Goal: Task Accomplishment & Management: Use online tool/utility

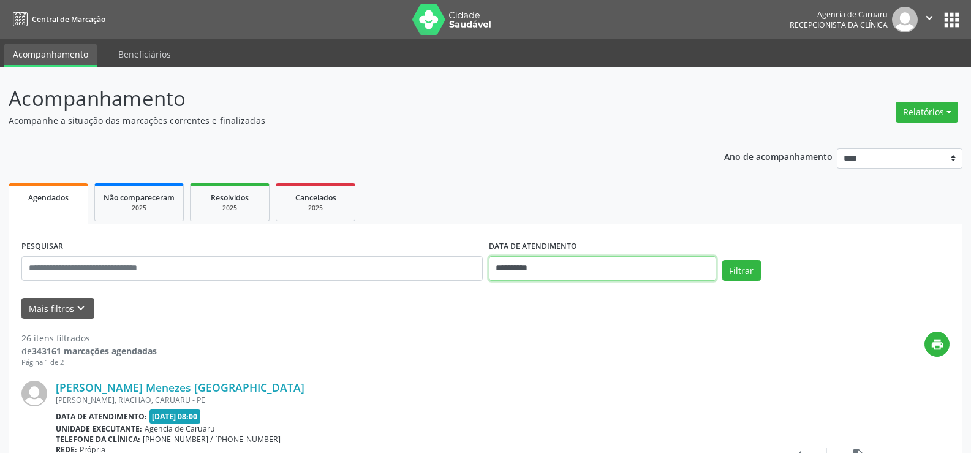
click at [660, 270] on input "**********" at bounding box center [602, 268] width 227 height 25
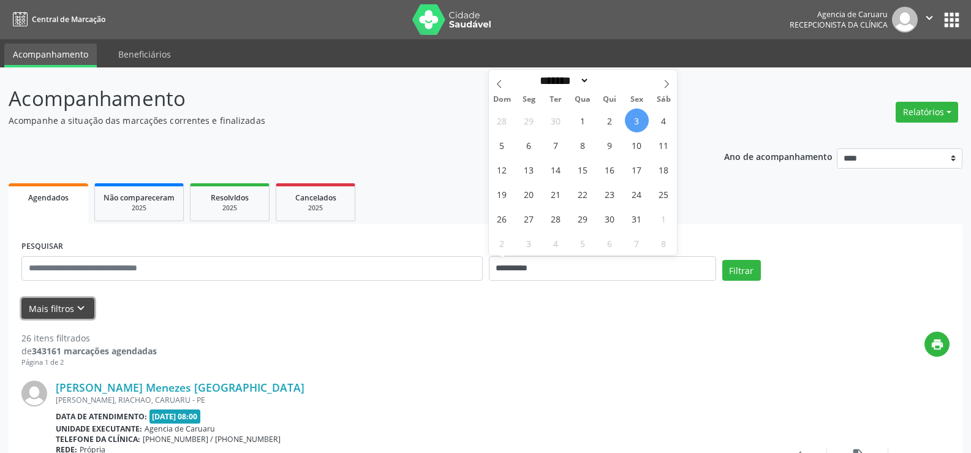
click at [77, 306] on icon "keyboard_arrow_down" at bounding box center [80, 308] width 13 height 13
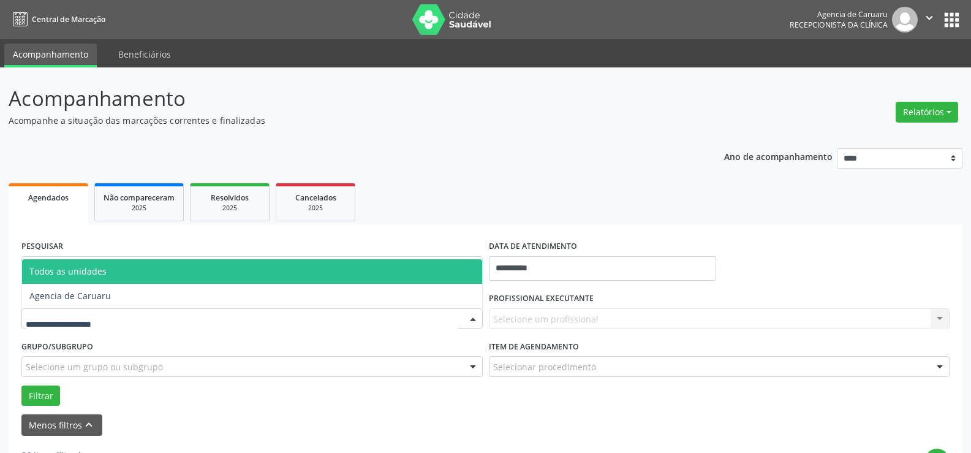
click at [477, 320] on div at bounding box center [473, 319] width 18 height 21
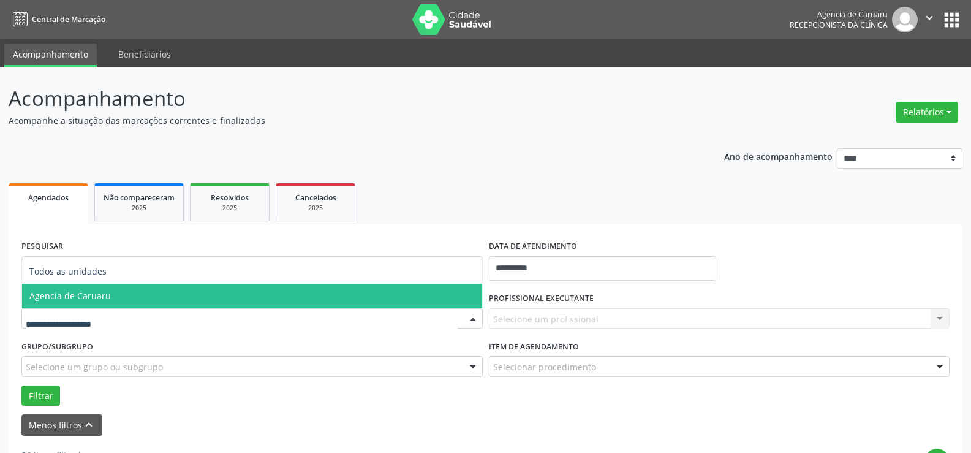
click at [436, 302] on span "Agencia de Caruaru" at bounding box center [252, 296] width 460 height 25
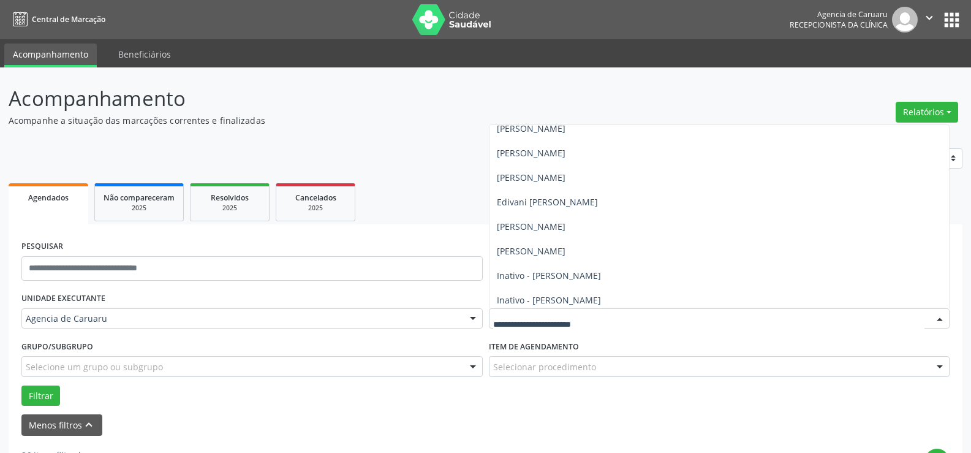
scroll to position [184, 0]
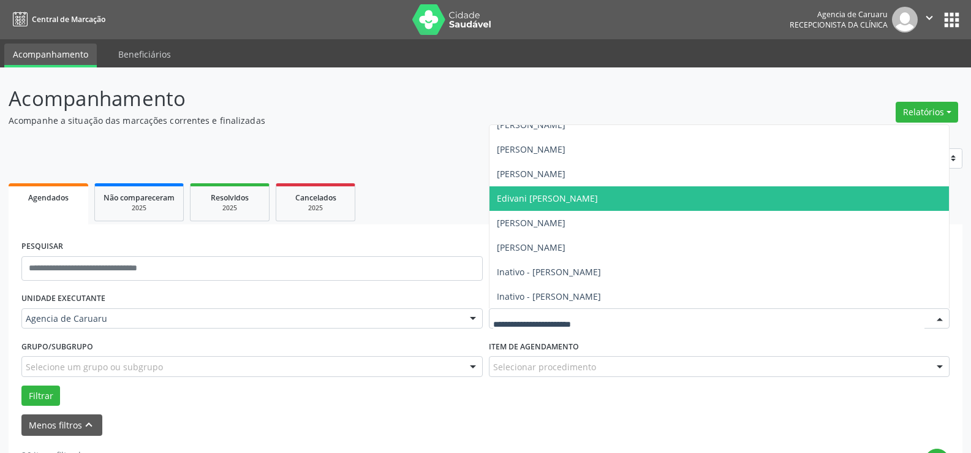
click at [562, 191] on span "Edivani [PERSON_NAME]" at bounding box center [720, 198] width 460 height 25
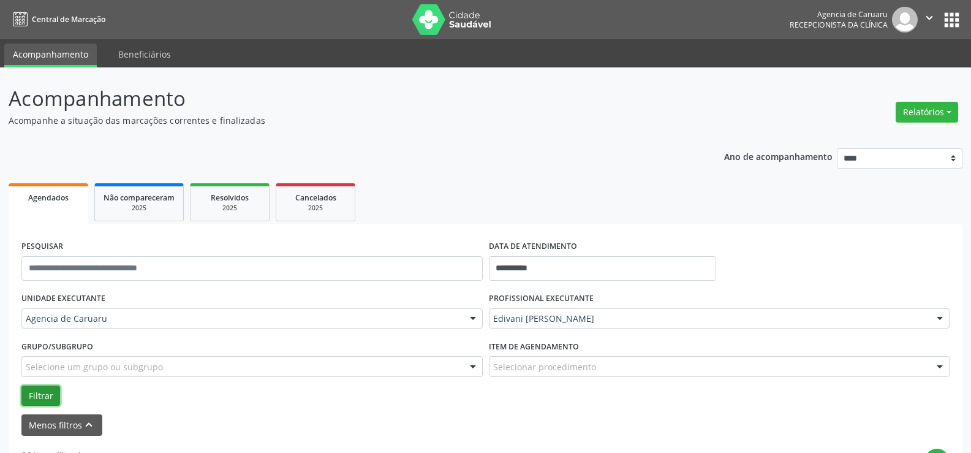
click at [53, 398] on button "Filtrar" at bounding box center [40, 396] width 39 height 21
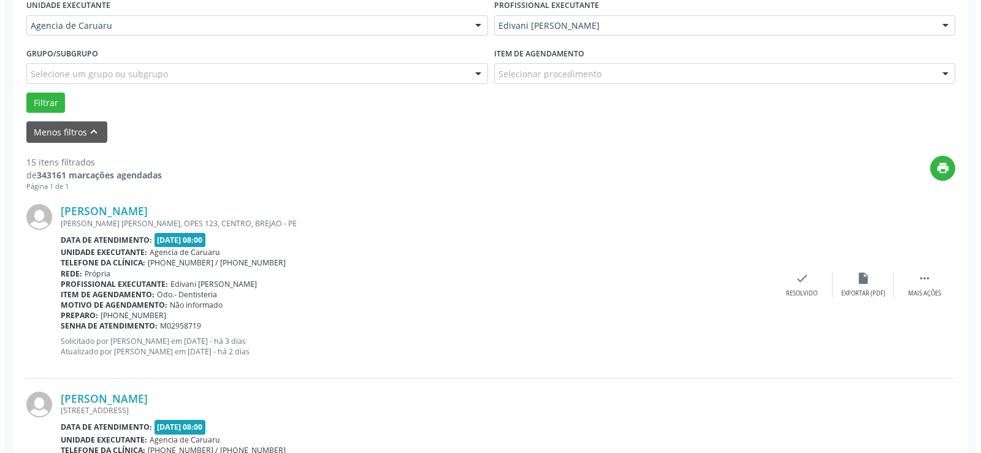
scroll to position [306, 0]
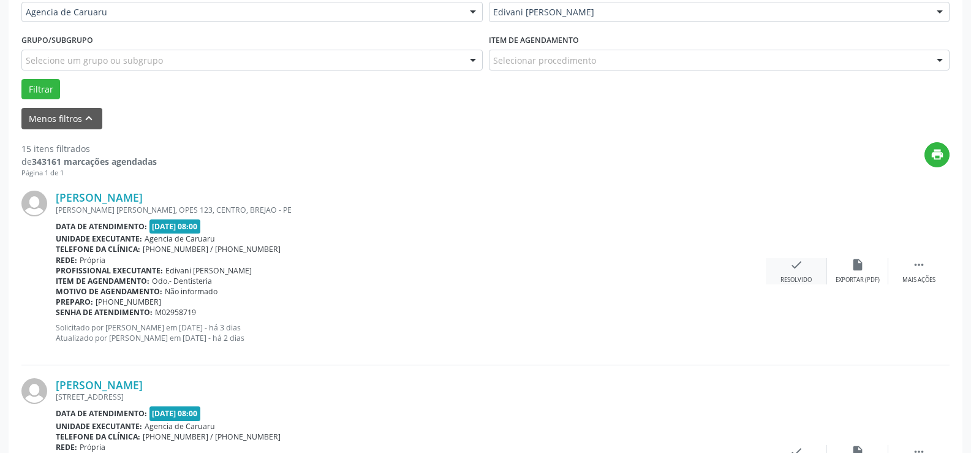
click at [791, 284] on div "Resolvido" at bounding box center [796, 280] width 31 height 9
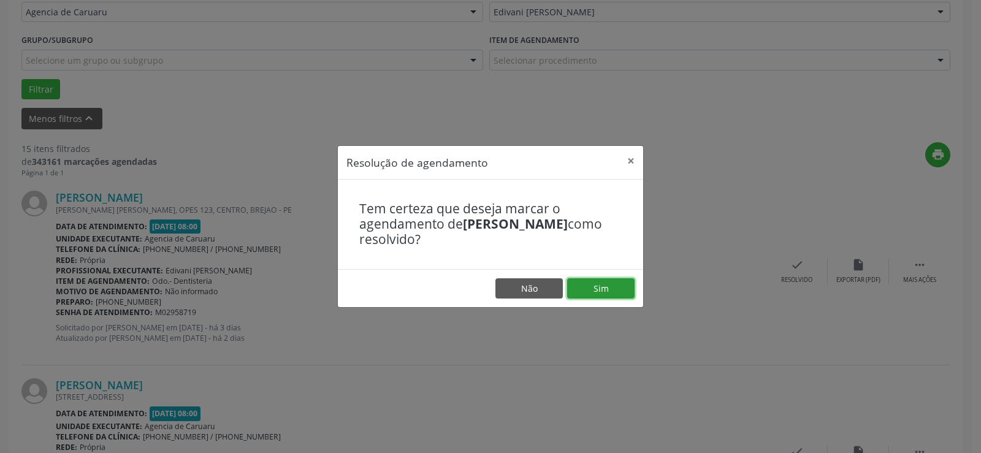
click at [615, 292] on button "Sim" at bounding box center [600, 288] width 67 height 21
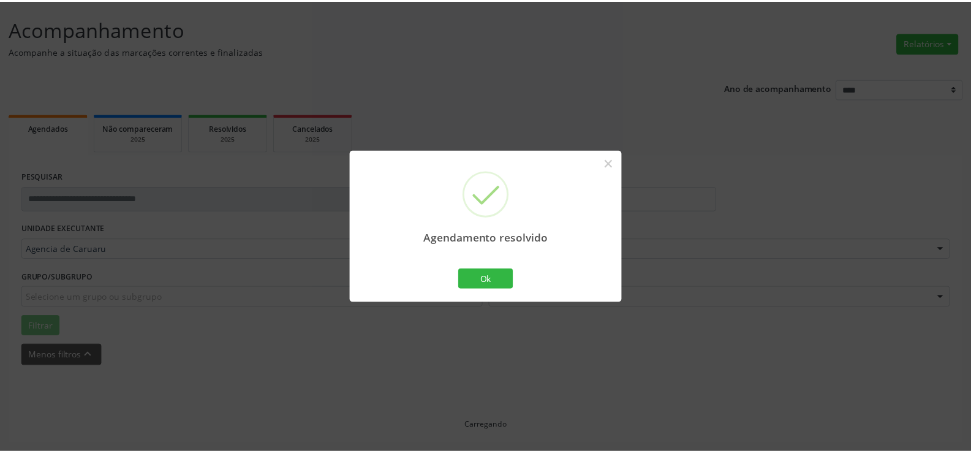
scroll to position [69, 0]
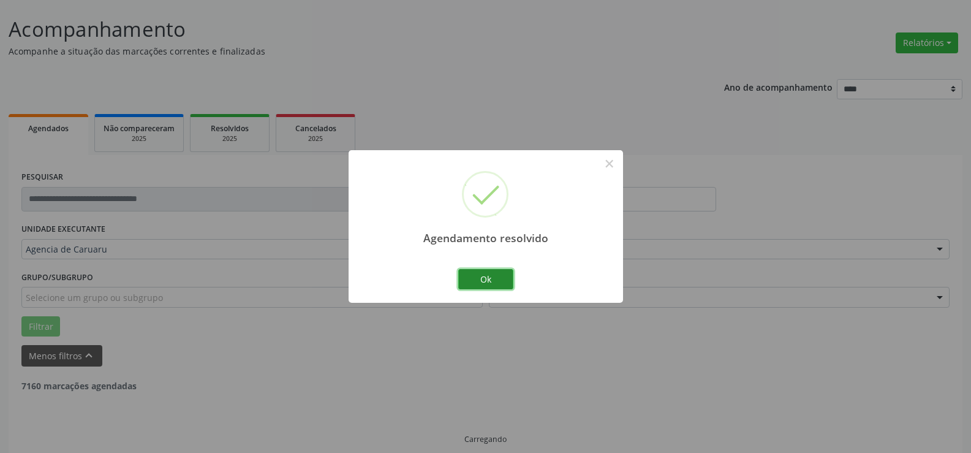
click at [490, 287] on button "Ok" at bounding box center [485, 279] width 55 height 21
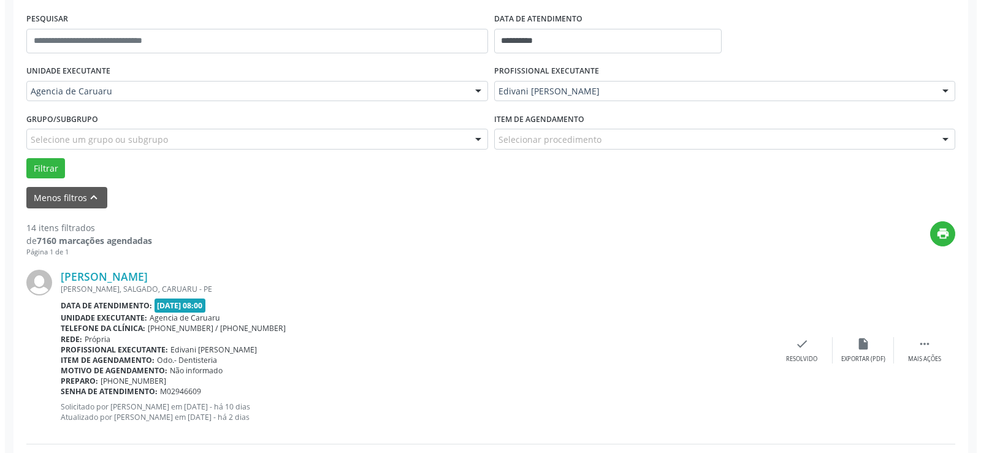
scroll to position [253, 0]
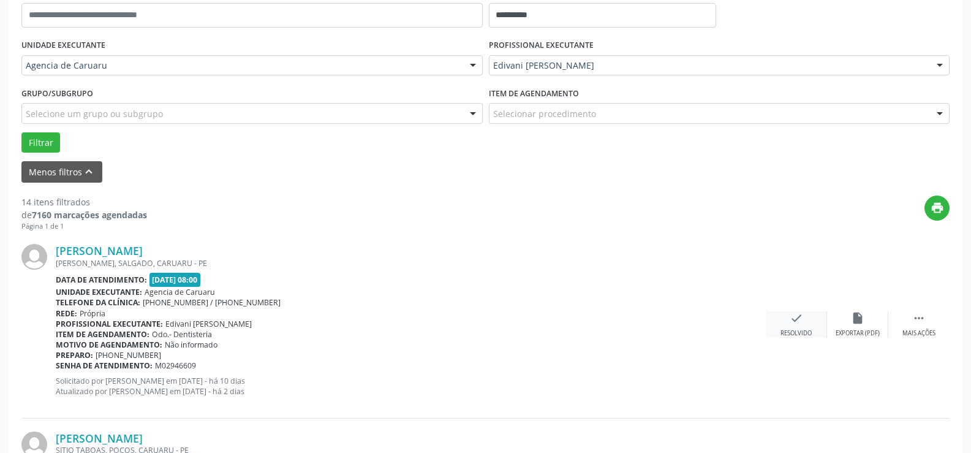
click at [795, 329] on div "Resolvido" at bounding box center [796, 333] width 31 height 9
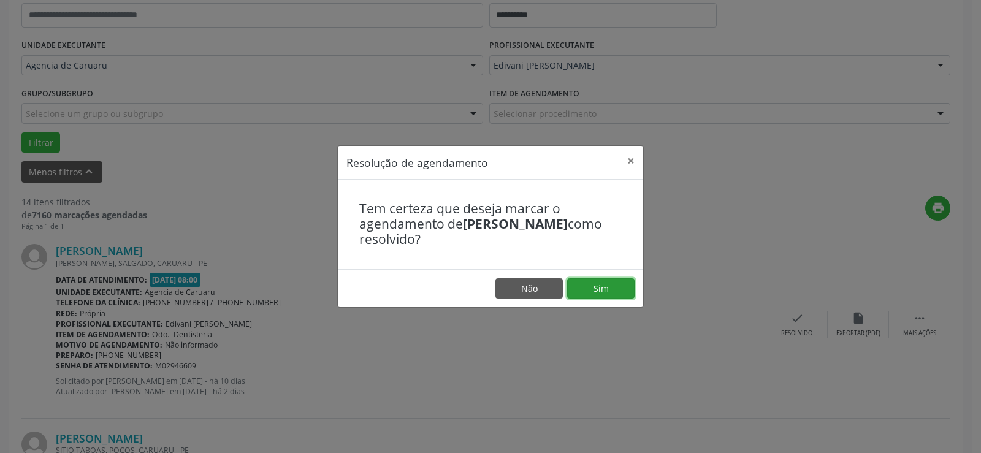
click at [613, 284] on button "Sim" at bounding box center [600, 288] width 67 height 21
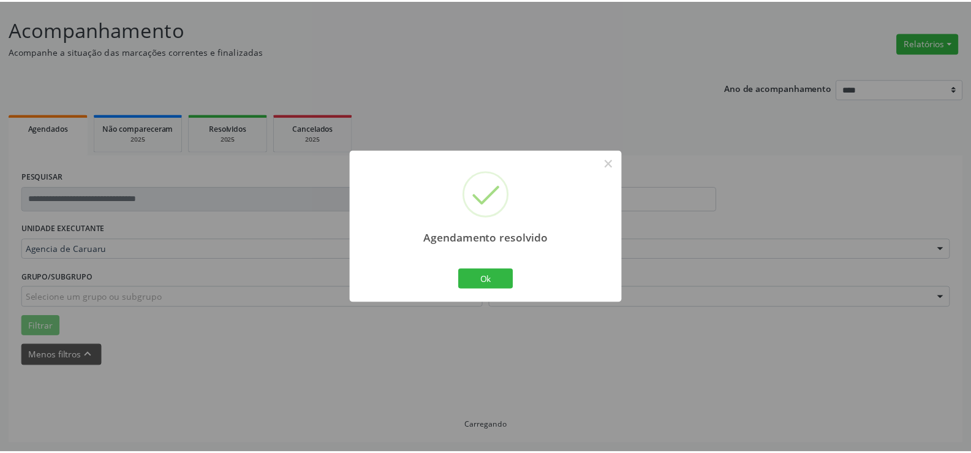
scroll to position [69, 0]
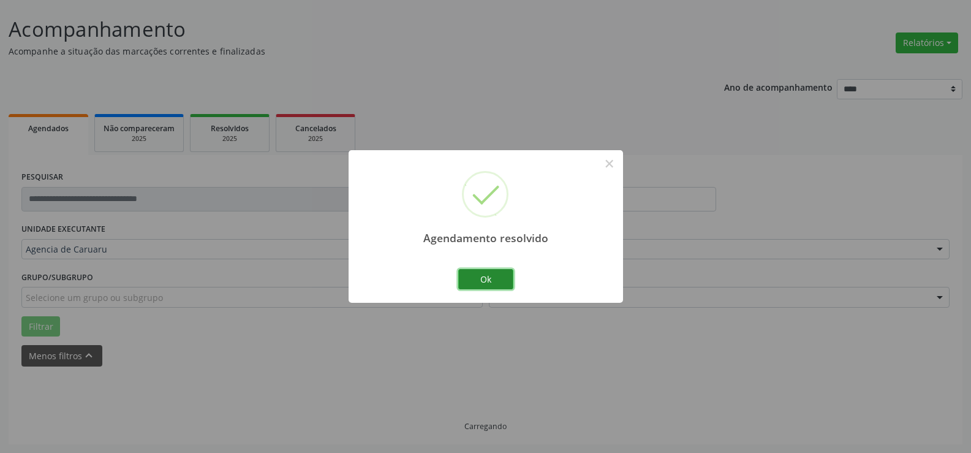
click at [489, 278] on button "Ok" at bounding box center [485, 279] width 55 height 21
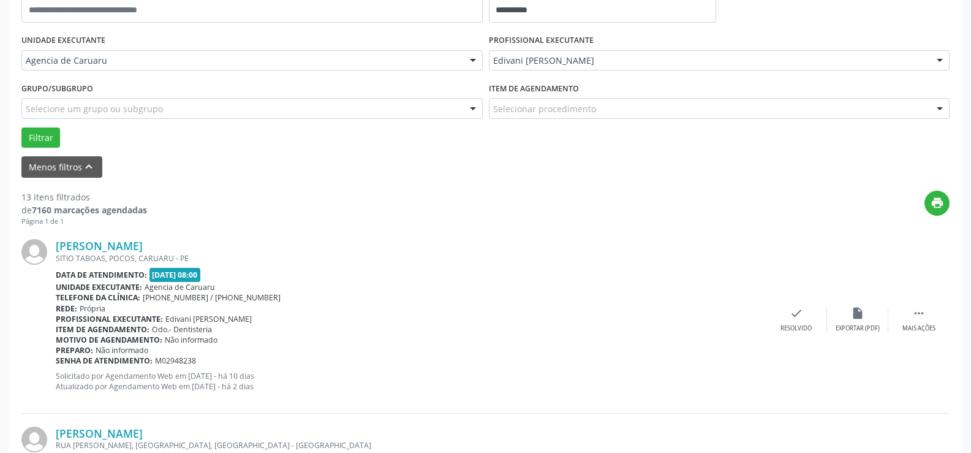
scroll to position [314, 0]
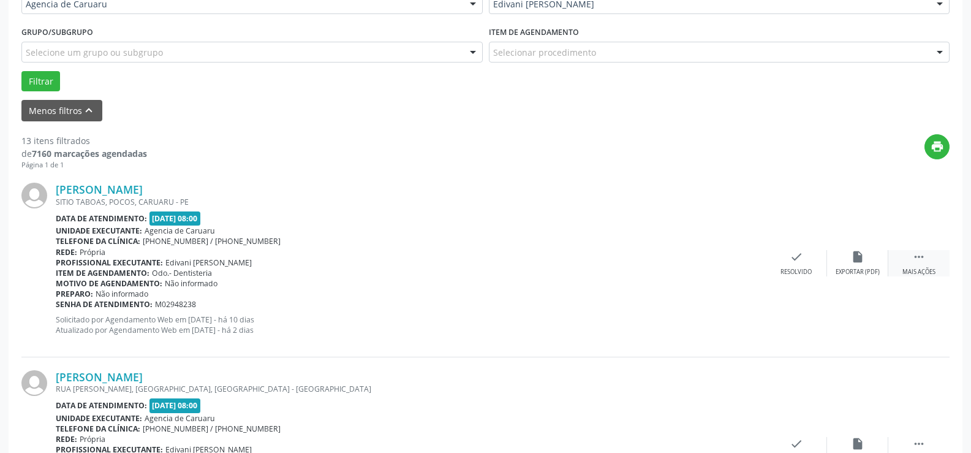
click at [916, 252] on icon "" at bounding box center [919, 256] width 13 height 13
click at [856, 249] on div "[PERSON_NAME] [GEOGRAPHIC_DATA], POCOS, [GEOGRAPHIC_DATA] Data de atendimento: …" at bounding box center [485, 263] width 929 height 187
click at [856, 259] on icon "alarm_off" at bounding box center [857, 256] width 13 height 13
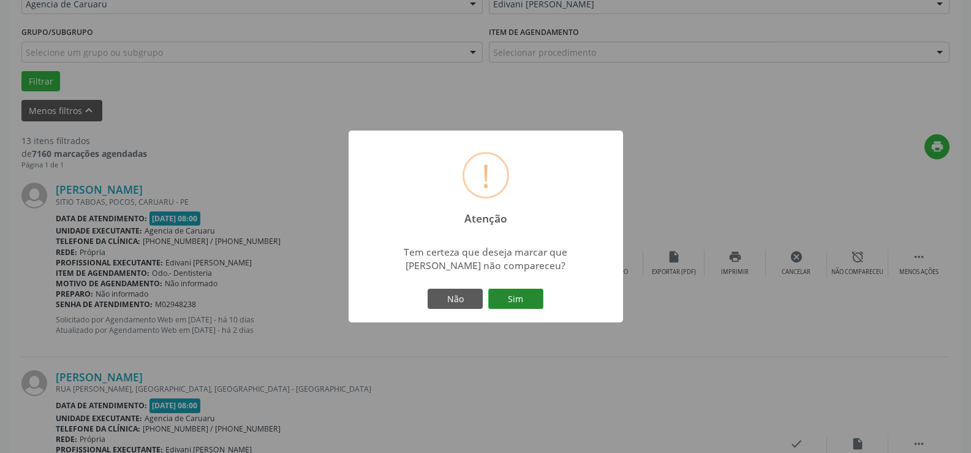
click at [534, 301] on button "Sim" at bounding box center [515, 299] width 55 height 21
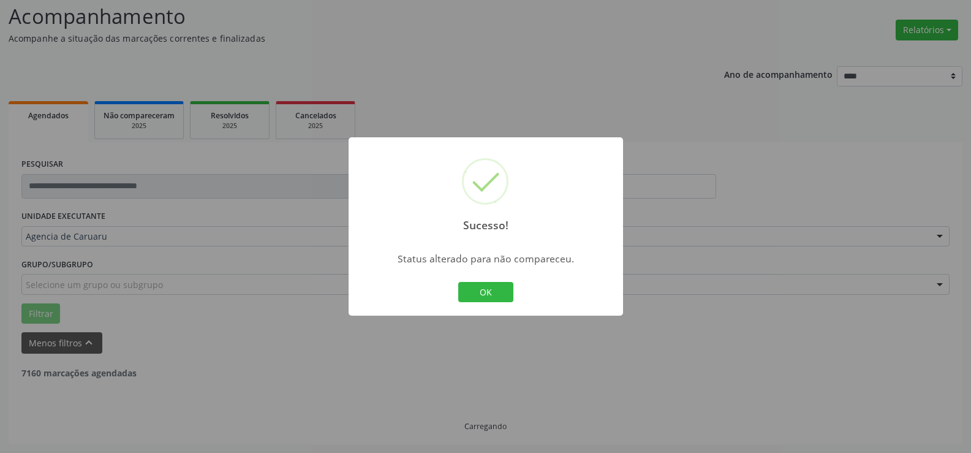
scroll to position [82, 0]
click at [493, 287] on button "OK" at bounding box center [485, 292] width 55 height 21
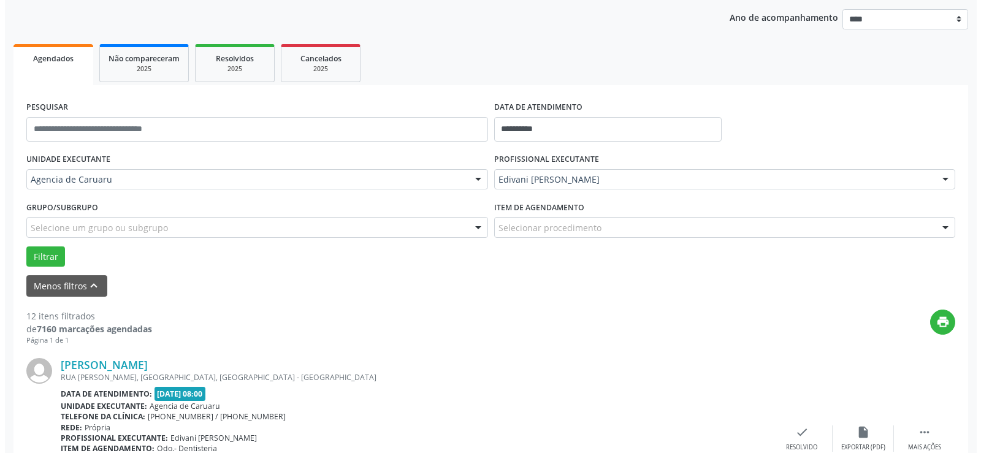
scroll to position [266, 0]
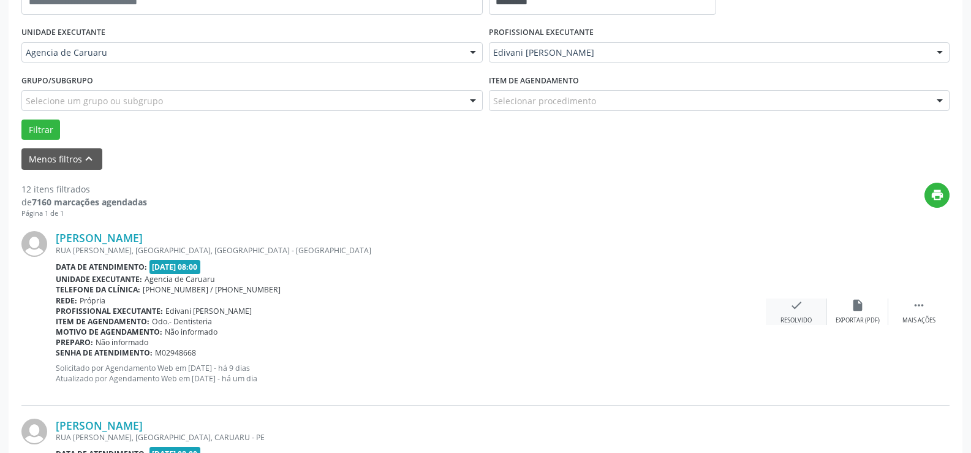
click at [802, 314] on div "check Resolvido" at bounding box center [796, 311] width 61 height 26
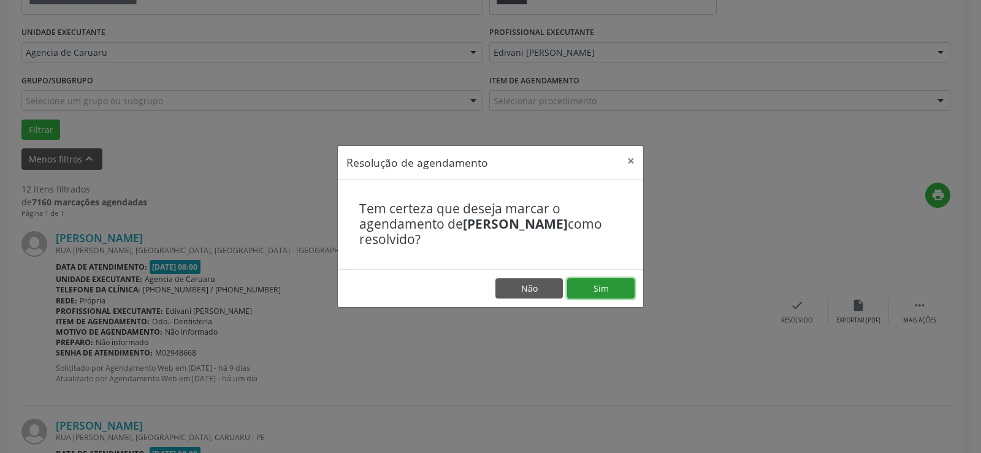
click at [591, 285] on button "Sim" at bounding box center [600, 288] width 67 height 21
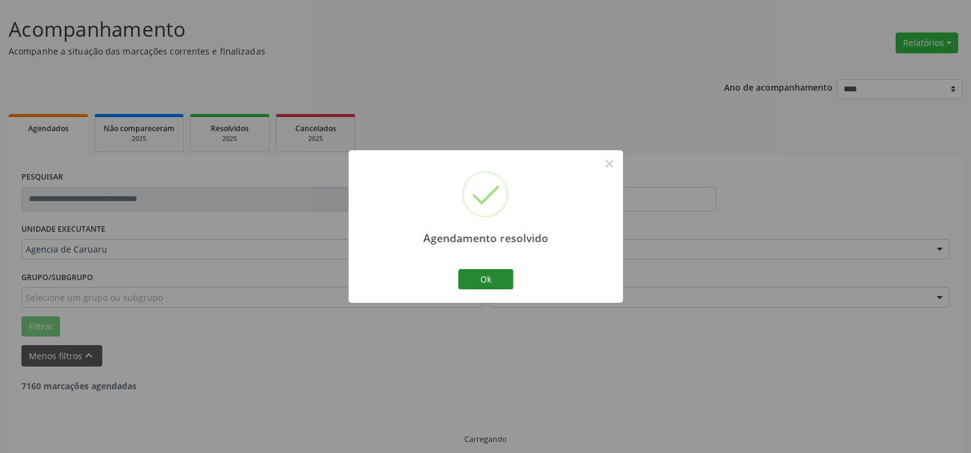
scroll to position [82, 0]
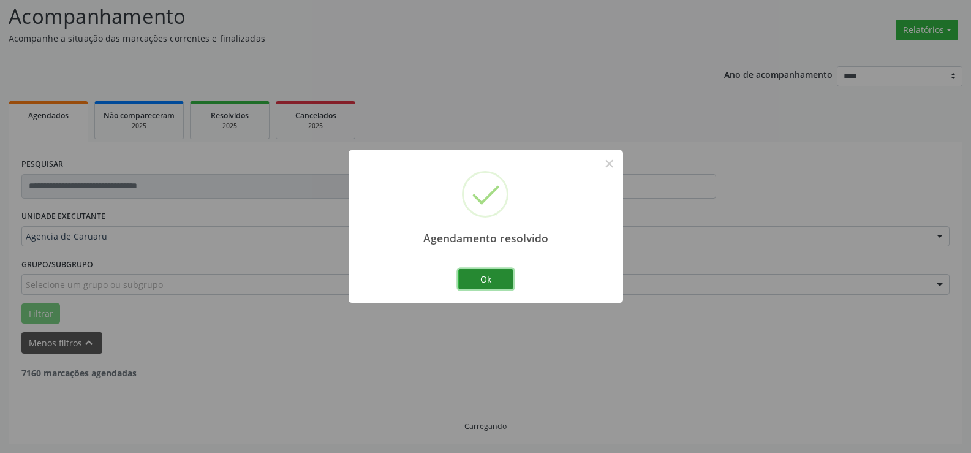
click at [501, 279] on button "Ok" at bounding box center [485, 279] width 55 height 21
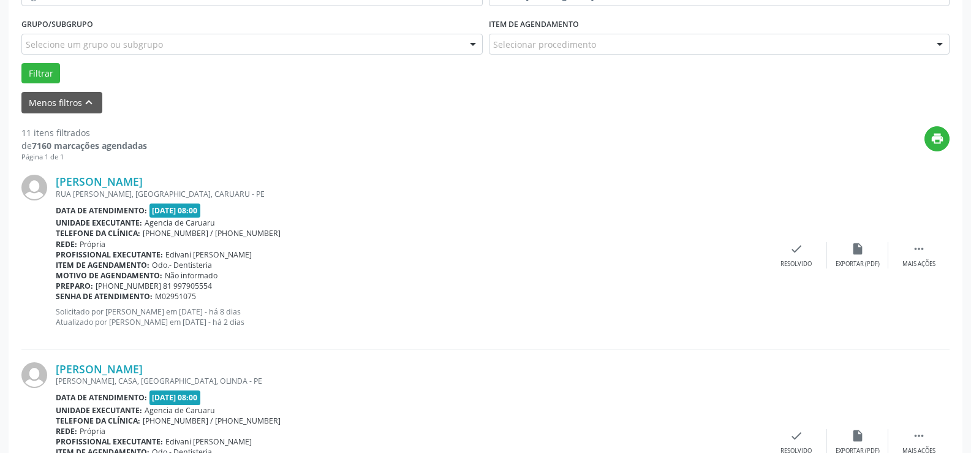
scroll to position [327, 0]
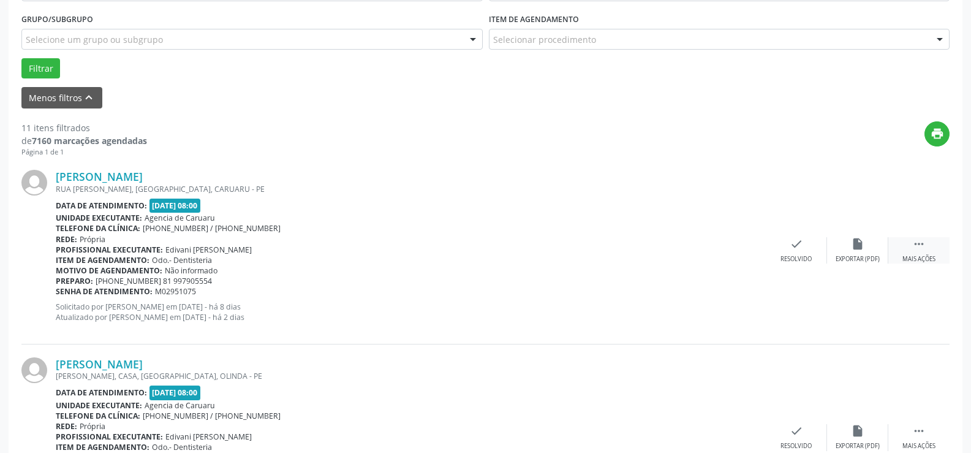
click at [908, 250] on div " Mais ações" at bounding box center [919, 250] width 61 height 26
click at [877, 253] on div "alarm_off Não compareceu" at bounding box center [857, 250] width 61 height 26
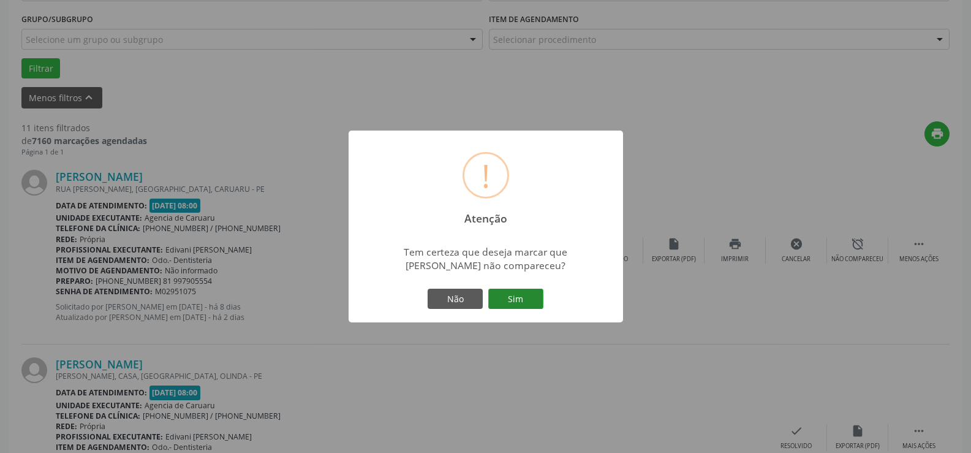
click at [528, 295] on button "Sim" at bounding box center [515, 299] width 55 height 21
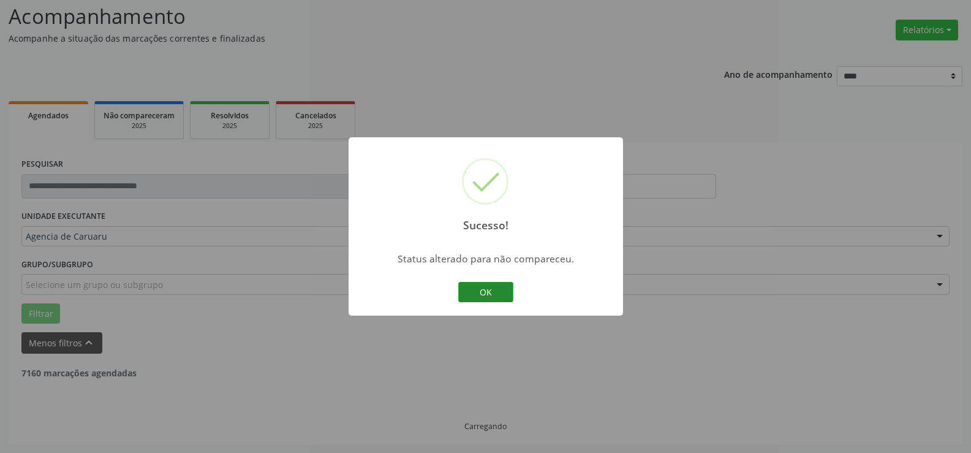
click at [503, 287] on button "OK" at bounding box center [485, 292] width 55 height 21
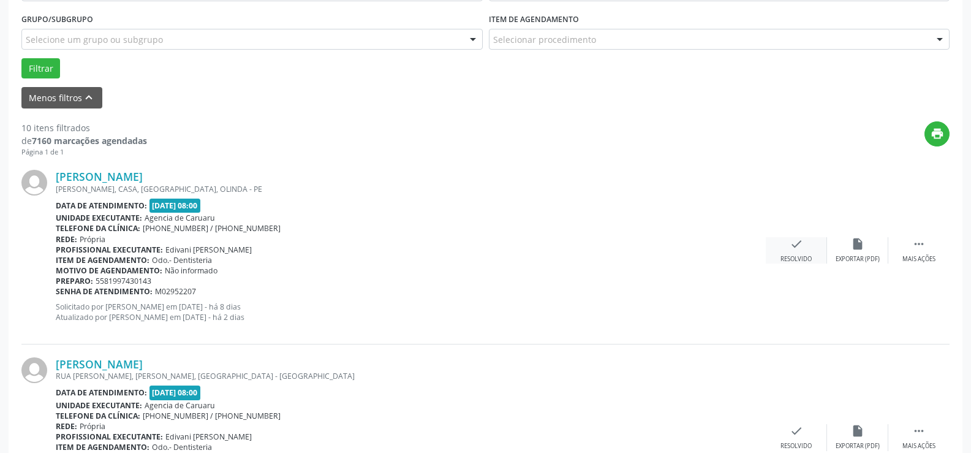
click at [785, 257] on div "Resolvido" at bounding box center [796, 259] width 31 height 9
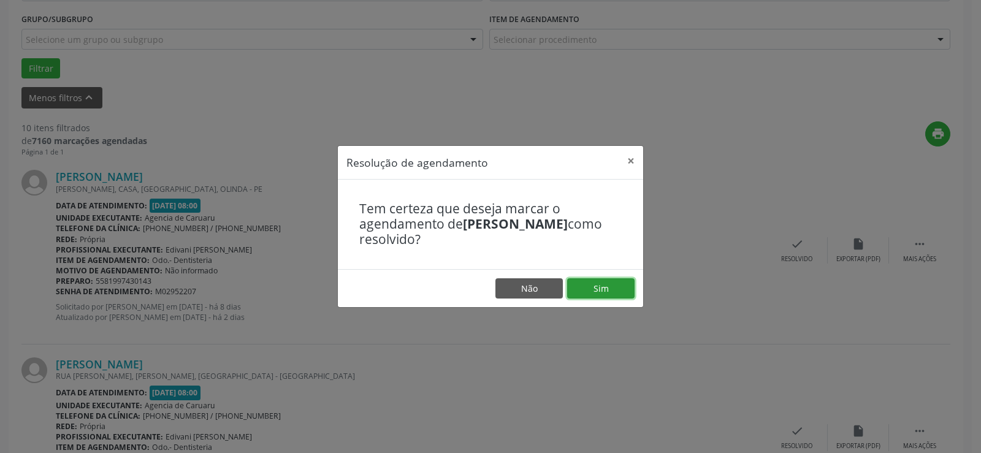
click at [607, 281] on button "Sim" at bounding box center [600, 288] width 67 height 21
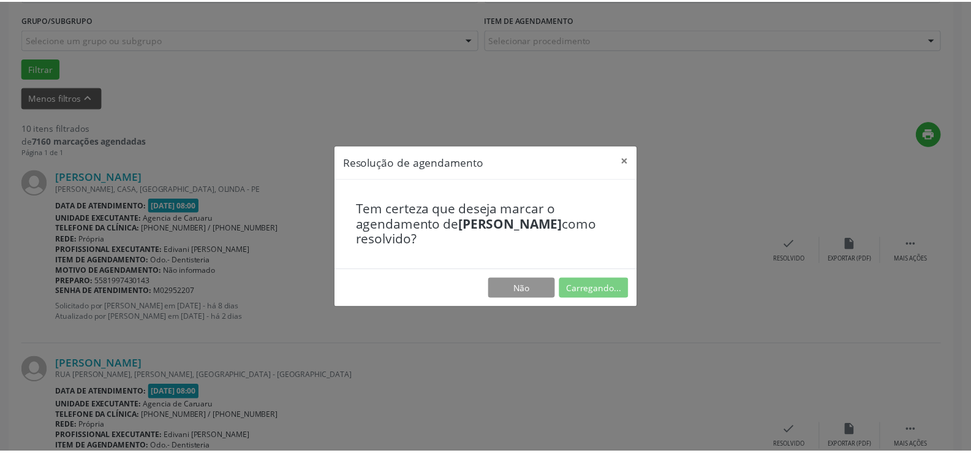
scroll to position [69, 0]
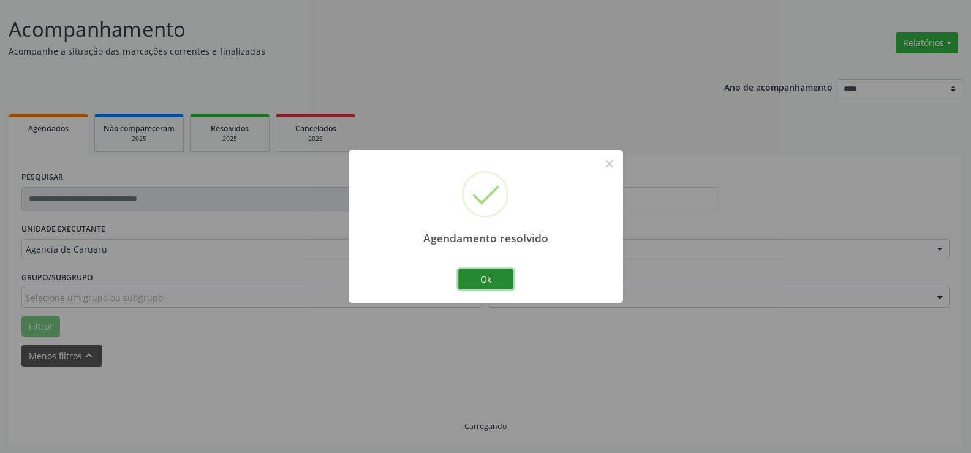
click at [488, 279] on button "Ok" at bounding box center [485, 279] width 55 height 21
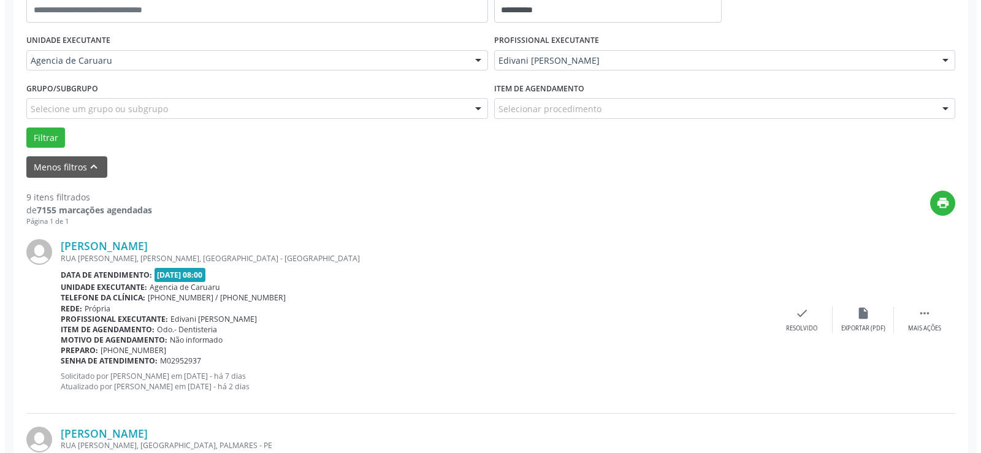
scroll to position [266, 0]
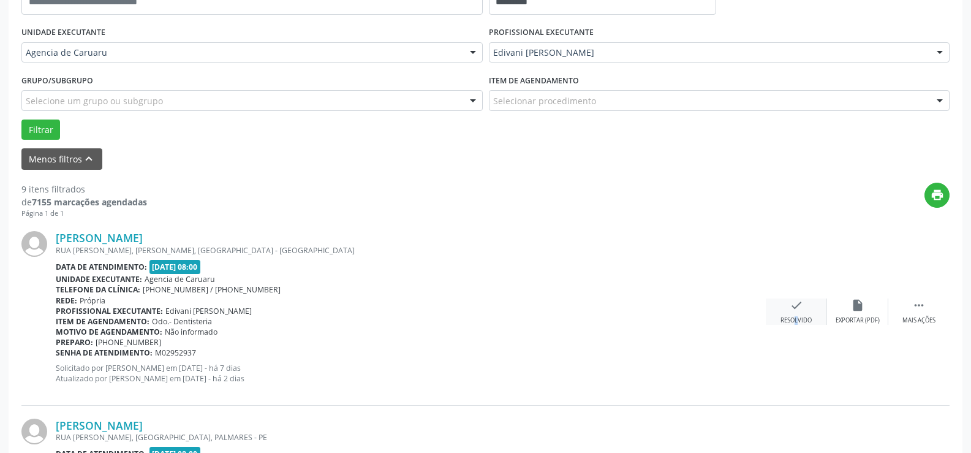
click at [788, 319] on div "Resolvido" at bounding box center [796, 320] width 31 height 9
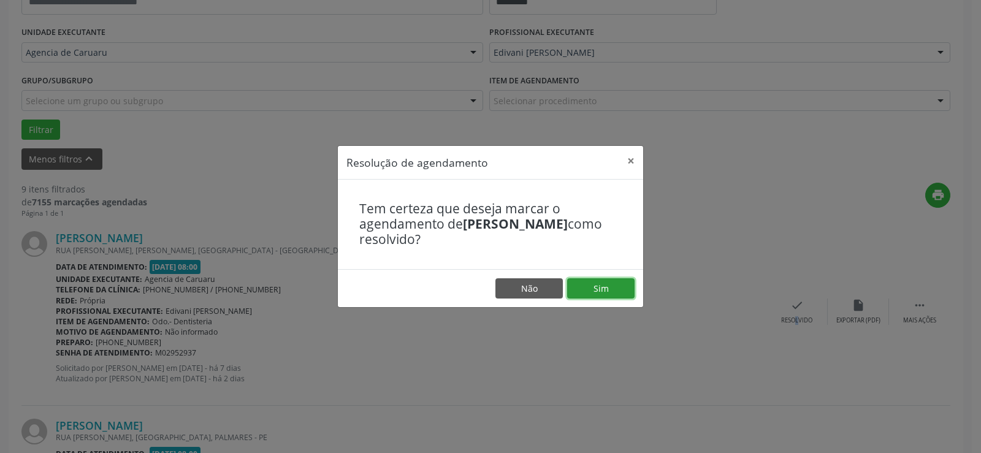
click at [622, 283] on button "Sim" at bounding box center [600, 288] width 67 height 21
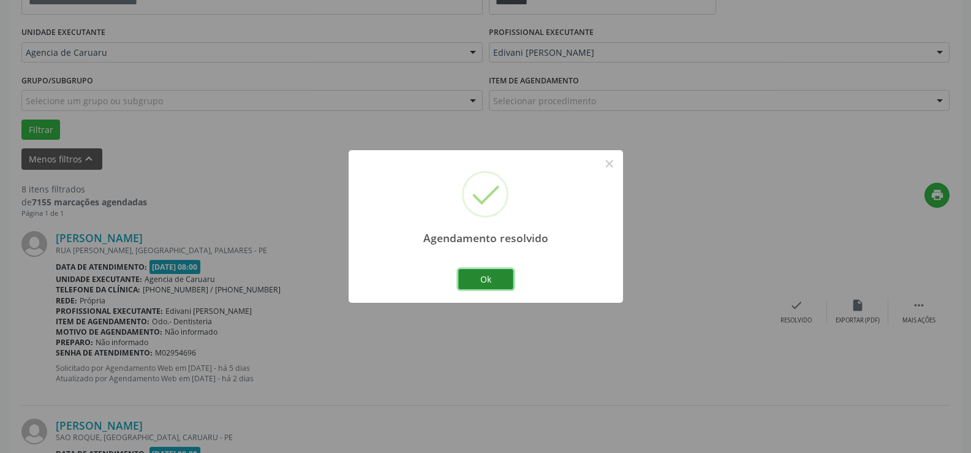
click at [477, 282] on button "Ok" at bounding box center [485, 279] width 55 height 21
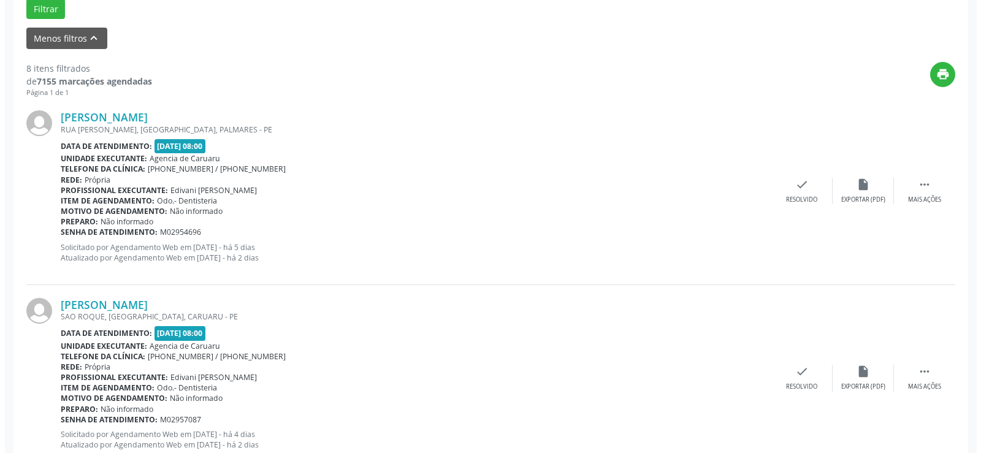
scroll to position [389, 0]
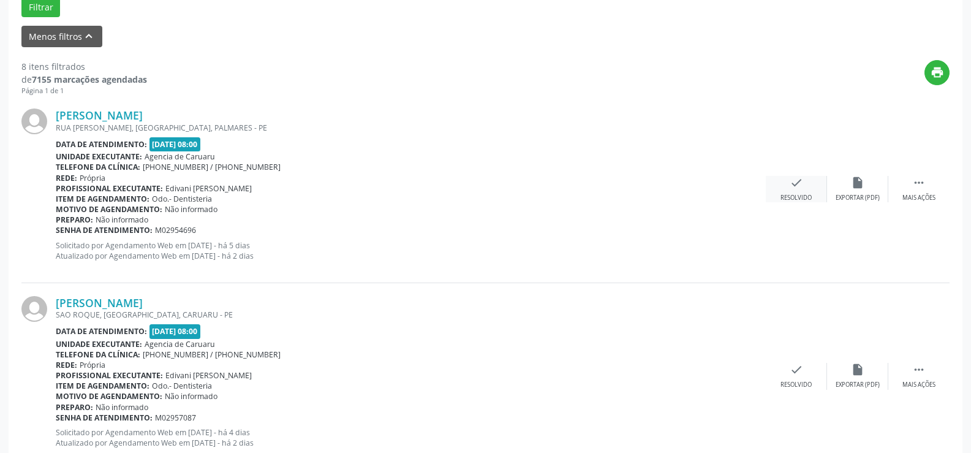
click at [779, 188] on div "check Resolvido" at bounding box center [796, 189] width 61 height 26
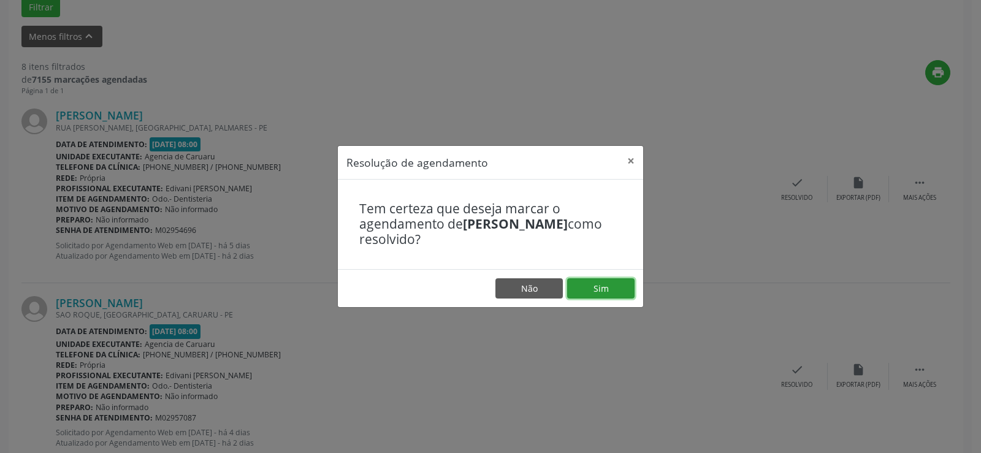
click at [604, 292] on button "Sim" at bounding box center [600, 288] width 67 height 21
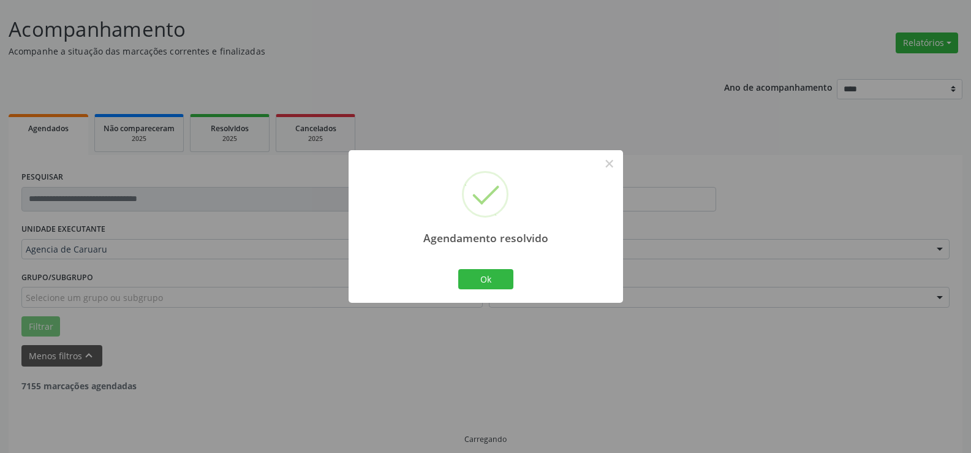
scroll to position [82, 0]
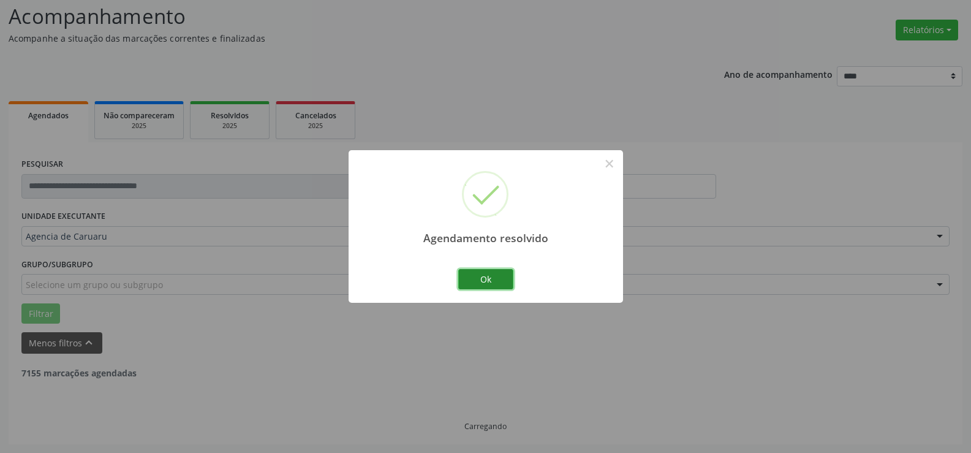
click at [471, 282] on button "Ok" at bounding box center [485, 279] width 55 height 21
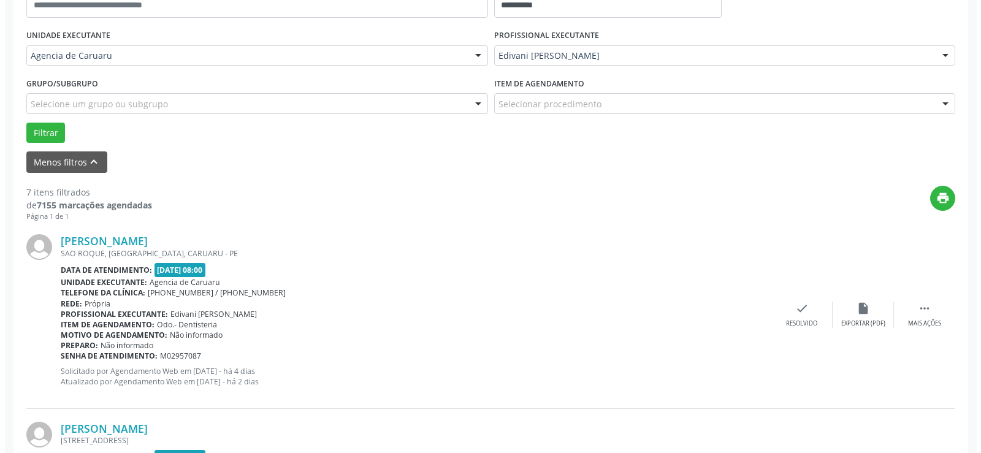
scroll to position [266, 0]
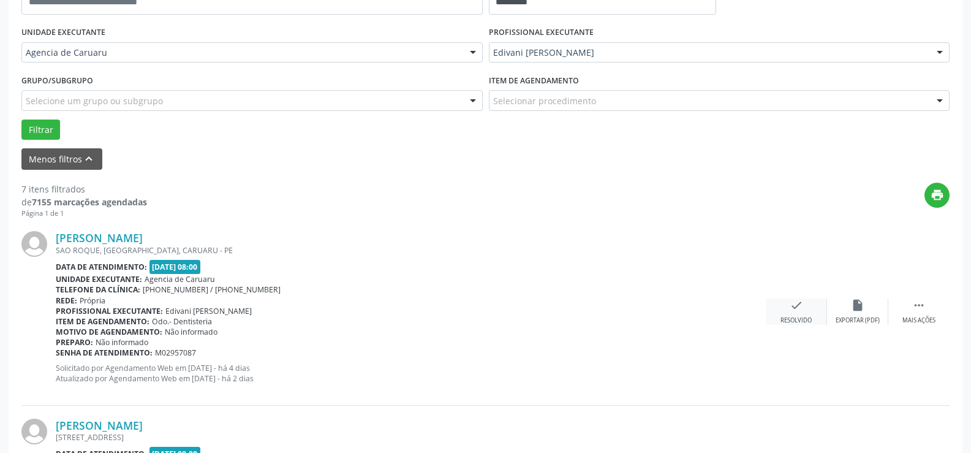
click at [789, 316] on div "check Resolvido" at bounding box center [796, 311] width 61 height 26
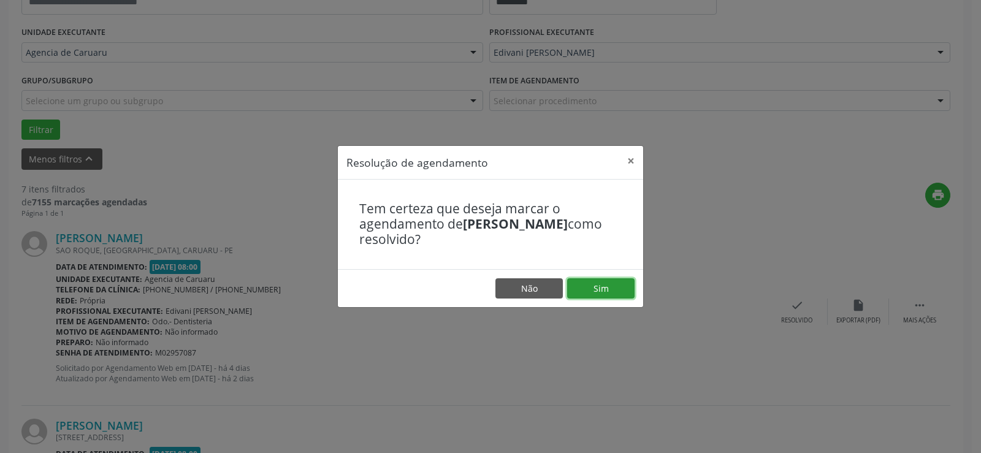
click at [606, 283] on button "Sim" at bounding box center [600, 288] width 67 height 21
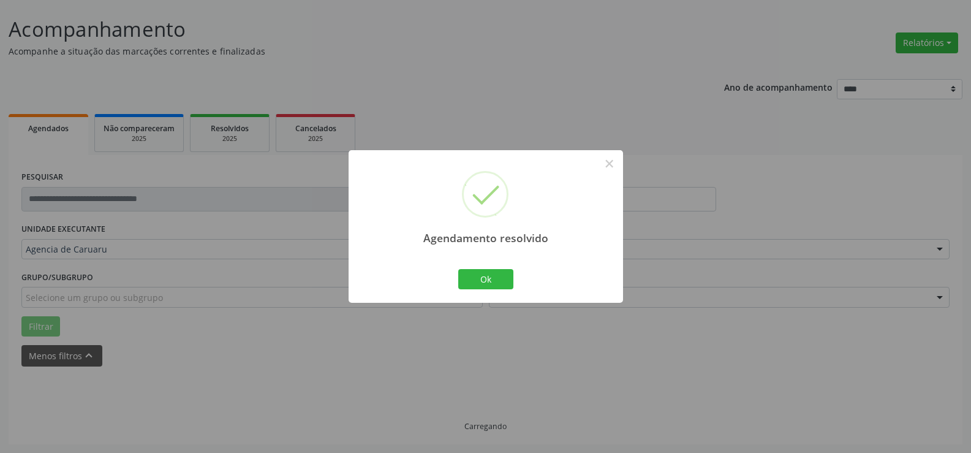
scroll to position [82, 0]
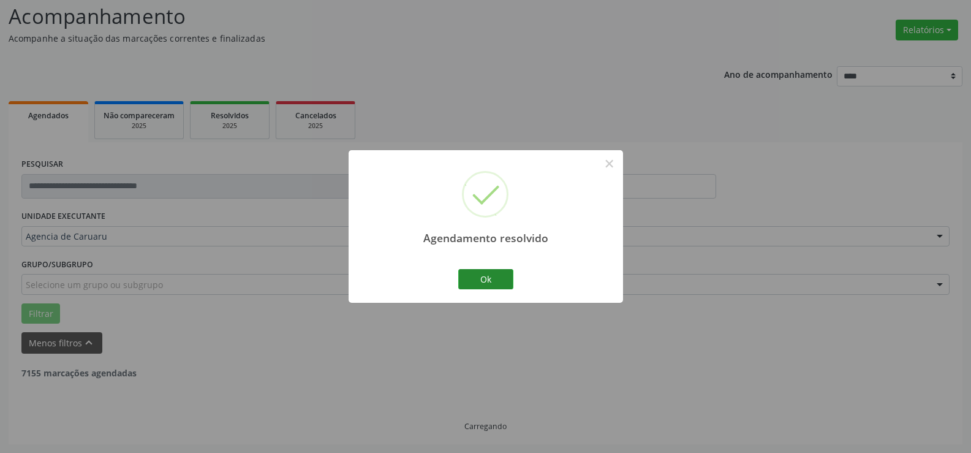
click at [479, 278] on button "Ok" at bounding box center [485, 279] width 55 height 21
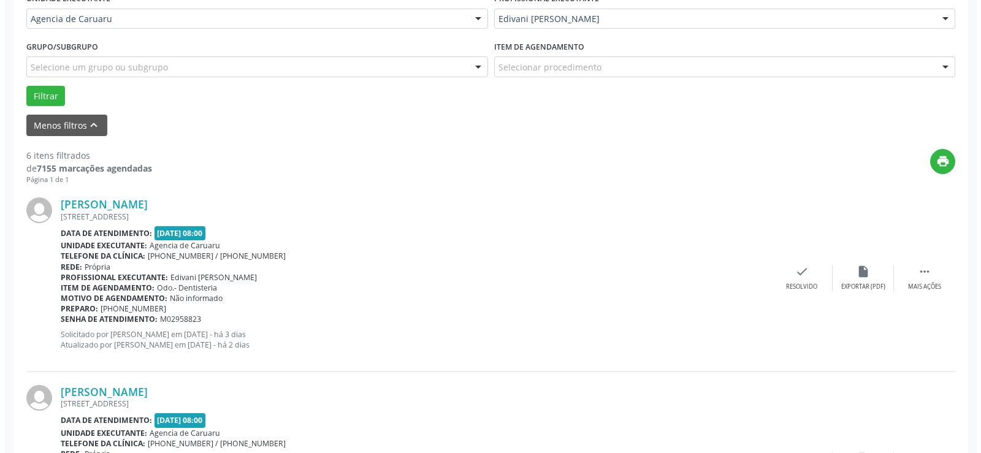
scroll to position [327, 0]
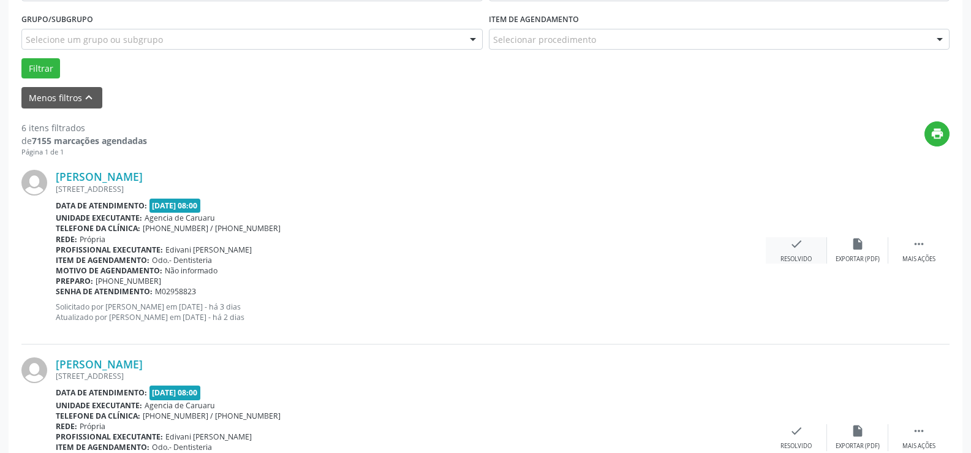
click at [796, 252] on div "check Resolvido" at bounding box center [796, 250] width 61 height 26
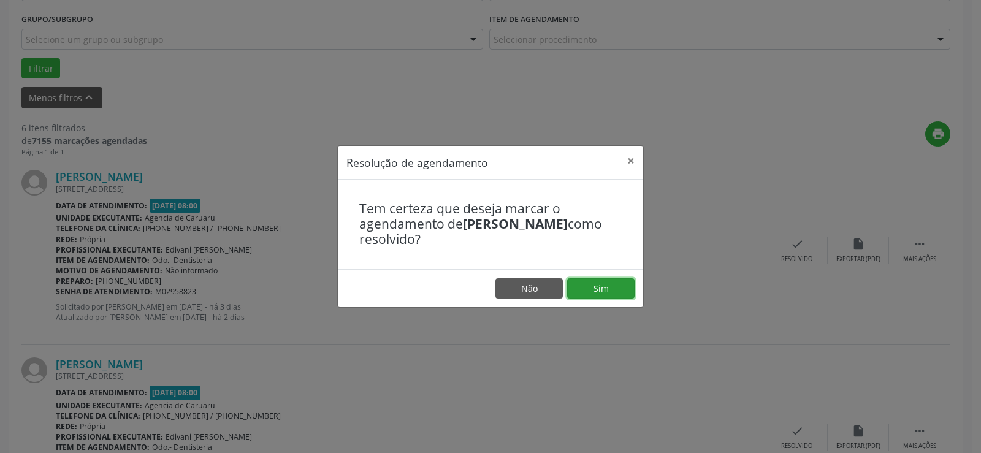
click at [595, 281] on button "Sim" at bounding box center [600, 288] width 67 height 21
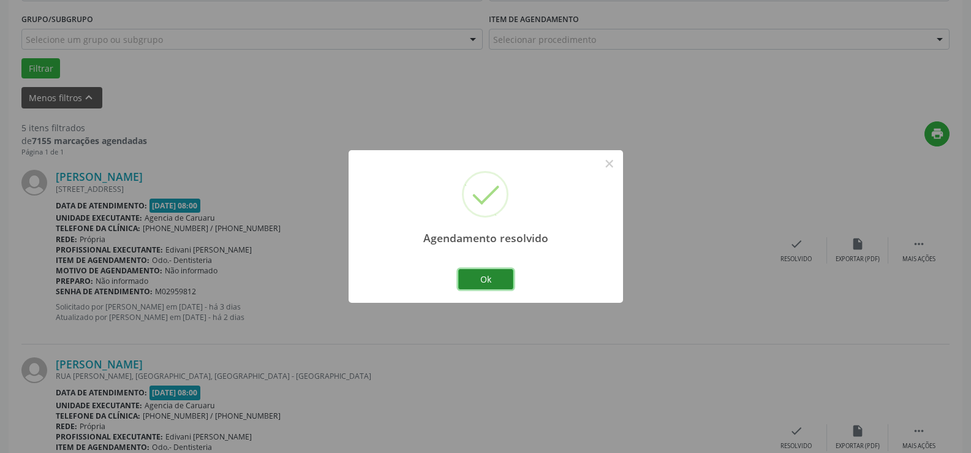
click at [478, 279] on button "Ok" at bounding box center [485, 279] width 55 height 21
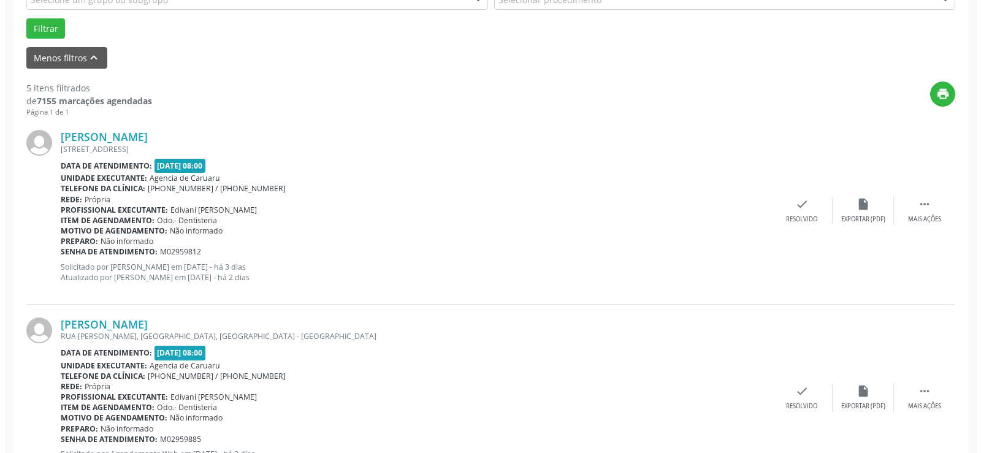
scroll to position [389, 0]
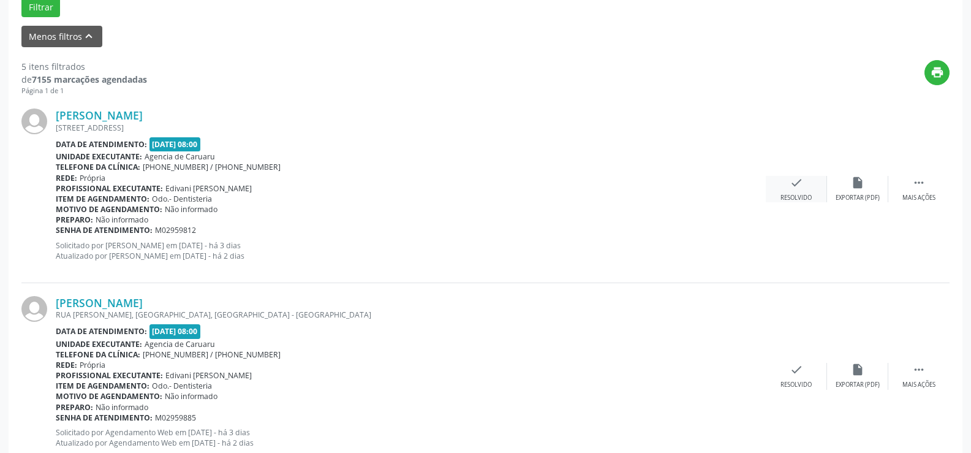
click at [786, 184] on div "check Resolvido" at bounding box center [796, 189] width 61 height 26
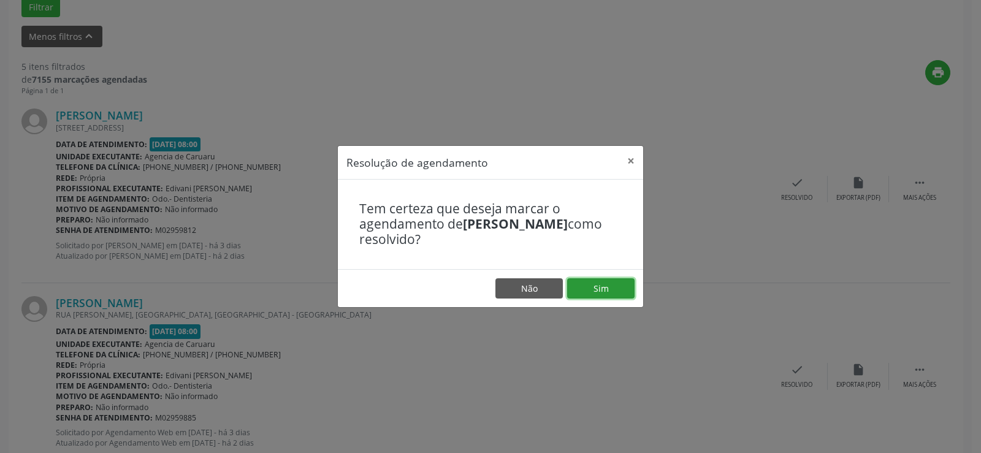
click at [588, 295] on button "Sim" at bounding box center [600, 288] width 67 height 21
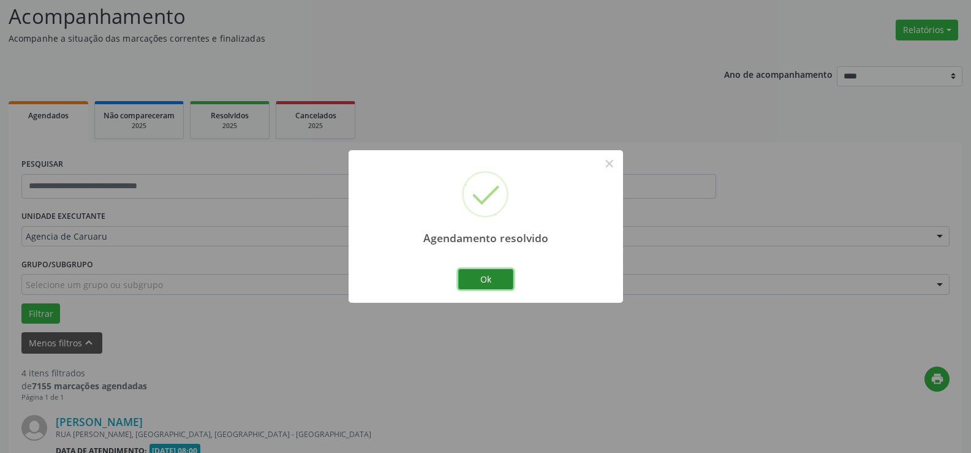
click at [482, 278] on button "Ok" at bounding box center [485, 279] width 55 height 21
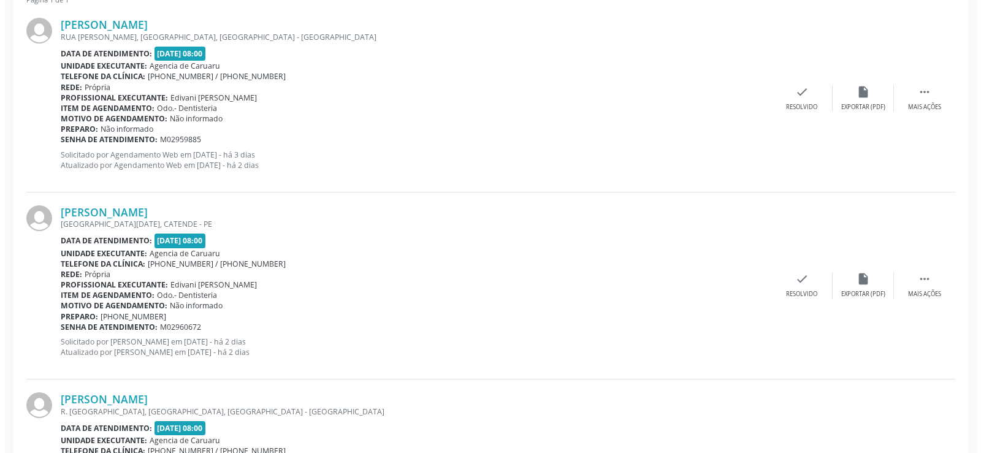
scroll to position [511, 0]
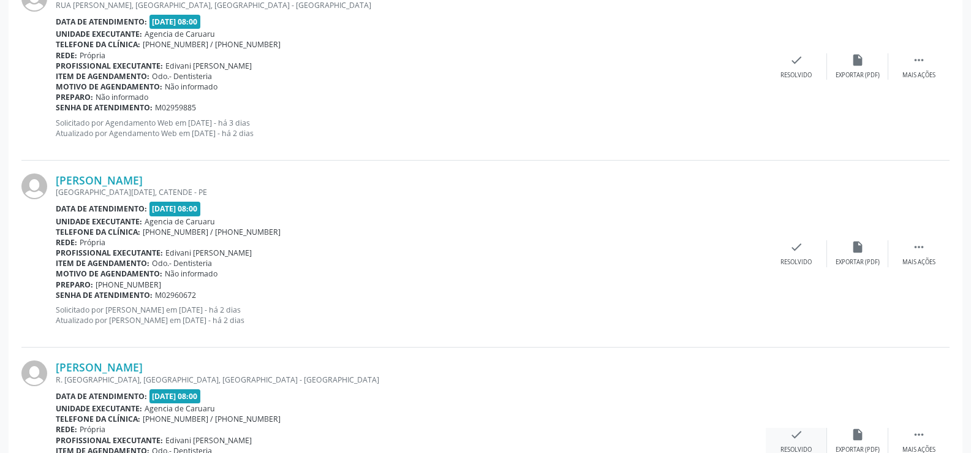
click at [810, 431] on div "check Resolvido" at bounding box center [796, 441] width 61 height 26
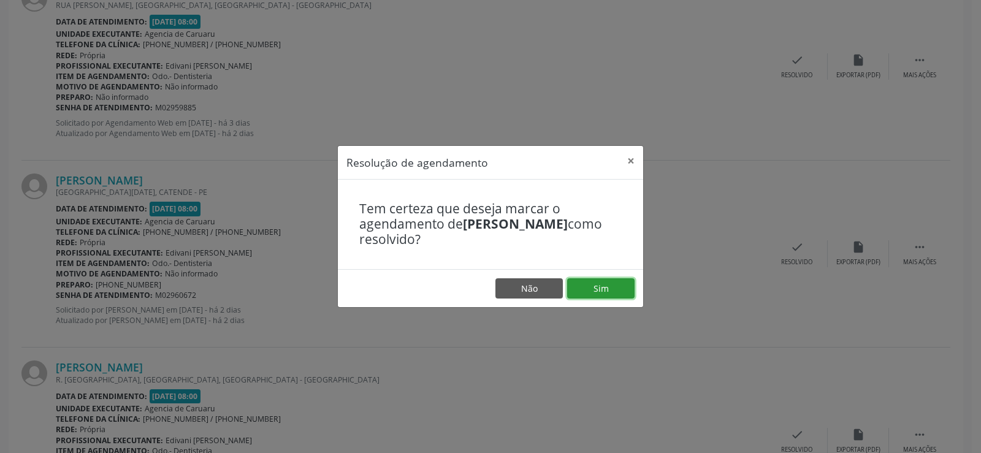
click at [608, 293] on button "Sim" at bounding box center [600, 288] width 67 height 21
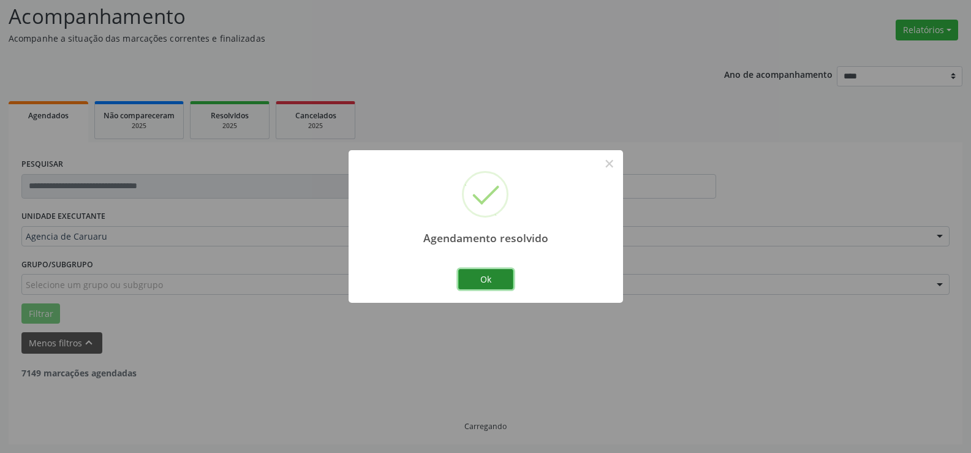
click at [507, 285] on button "Ok" at bounding box center [485, 279] width 55 height 21
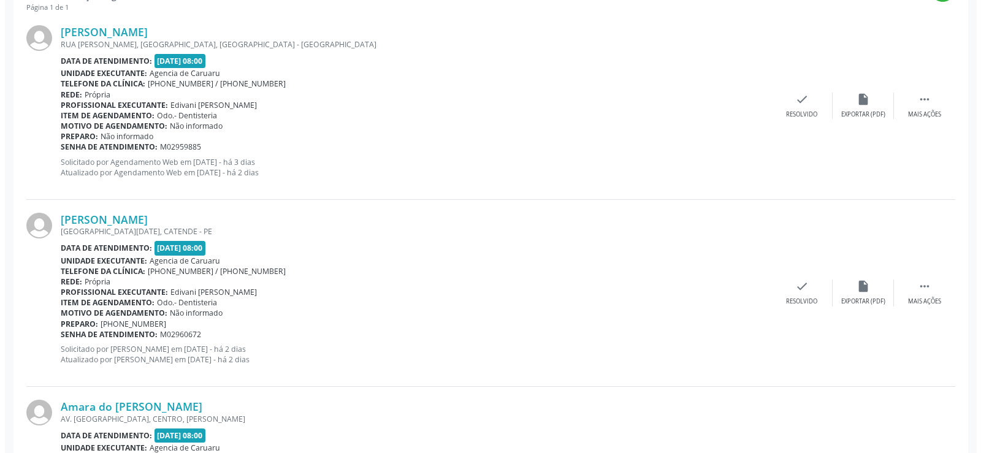
scroll to position [572, 0]
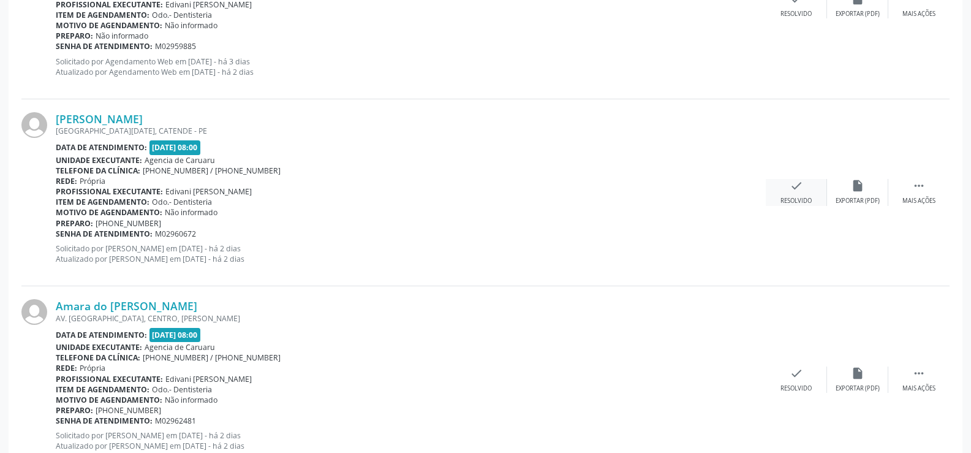
click at [809, 189] on div "check Resolvido" at bounding box center [796, 192] width 61 height 26
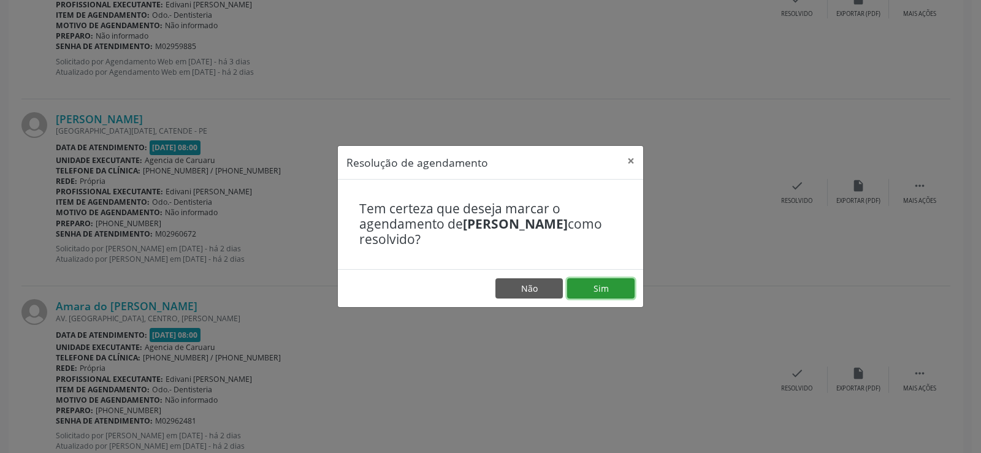
click at [620, 286] on button "Sim" at bounding box center [600, 288] width 67 height 21
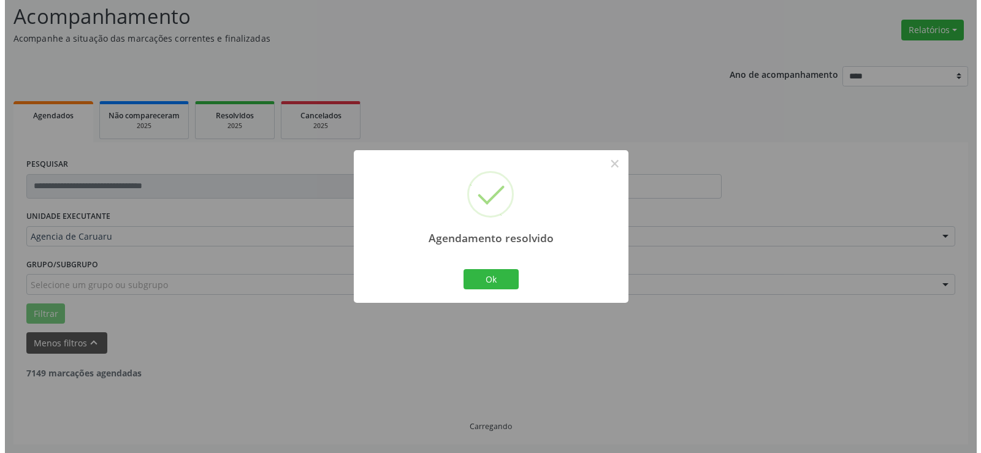
scroll to position [427, 0]
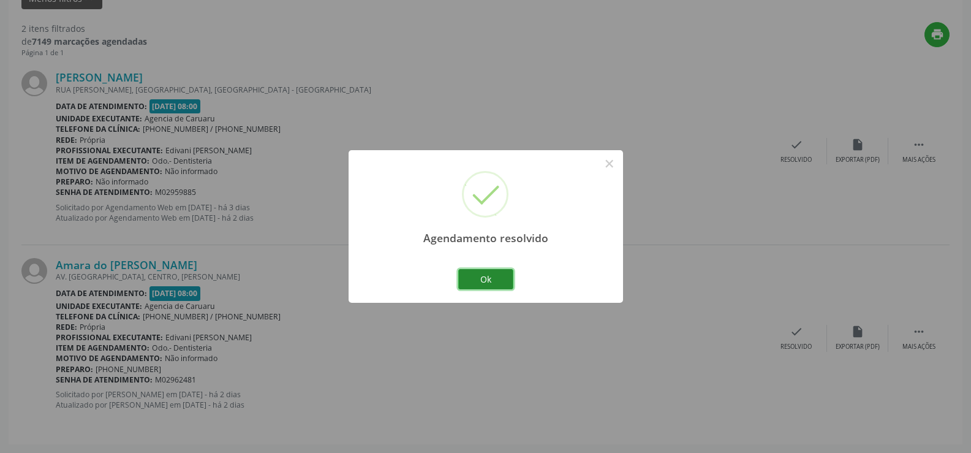
click at [506, 276] on button "Ok" at bounding box center [485, 279] width 55 height 21
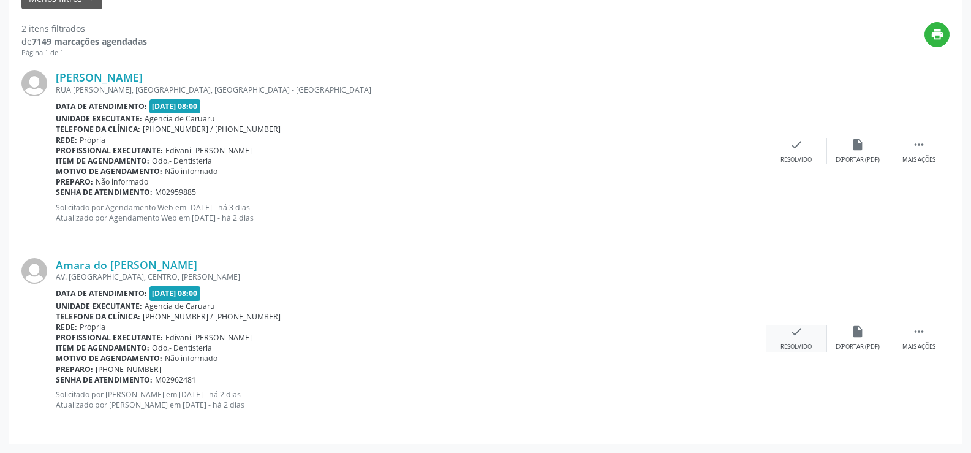
click at [800, 340] on div "check Resolvido" at bounding box center [796, 338] width 61 height 26
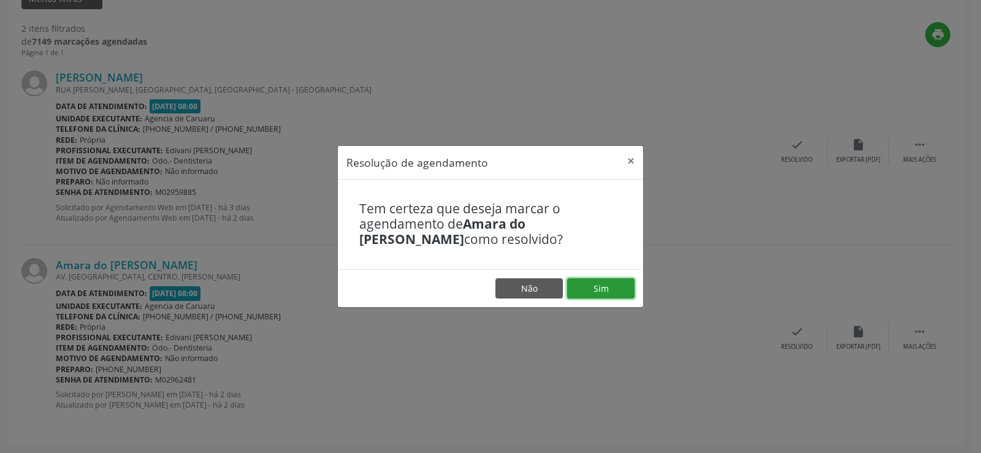
click at [621, 279] on button "Sim" at bounding box center [600, 288] width 67 height 21
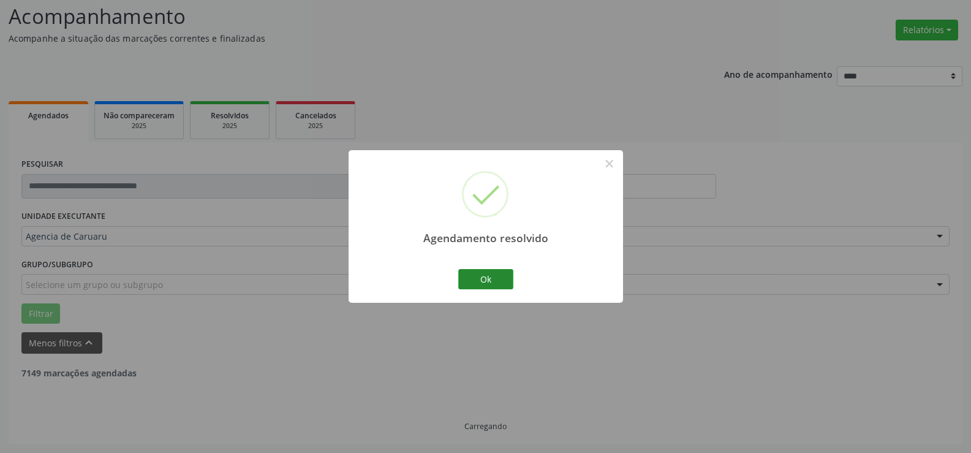
scroll to position [240, 0]
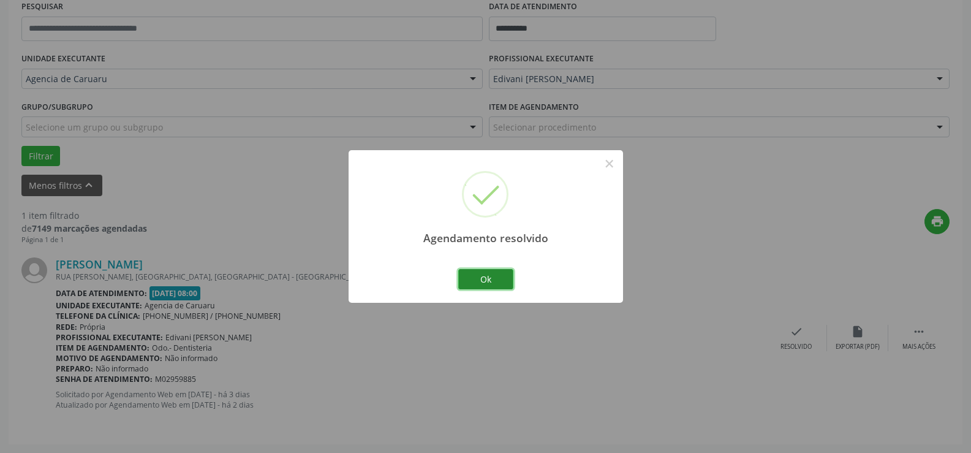
click at [498, 271] on button "Ok" at bounding box center [485, 279] width 55 height 21
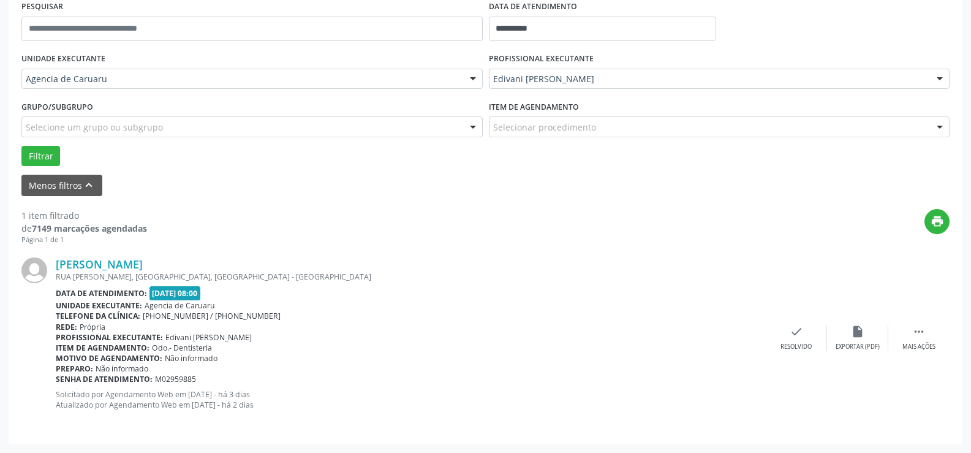
scroll to position [178, 0]
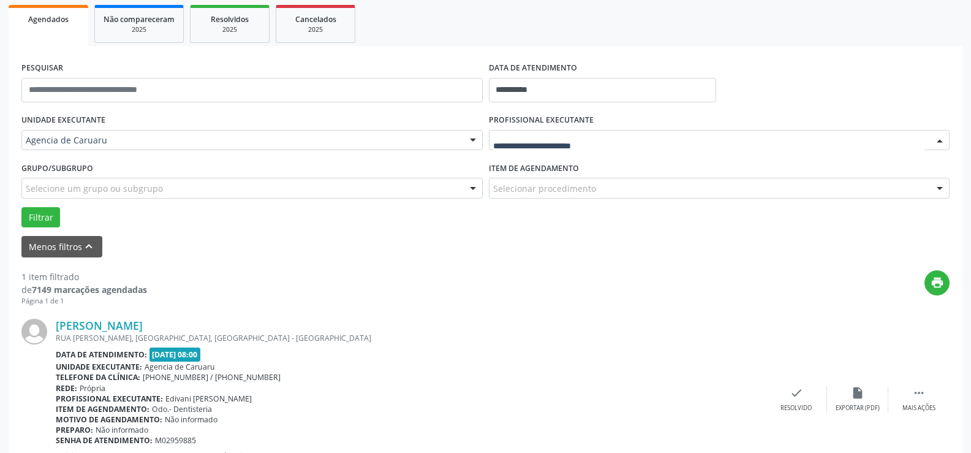
click at [944, 134] on div at bounding box center [940, 141] width 18 height 21
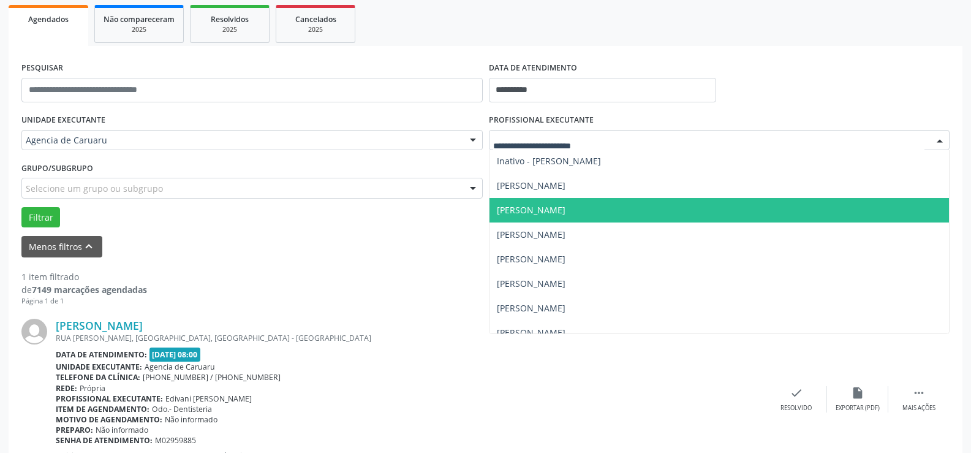
scroll to position [429, 0]
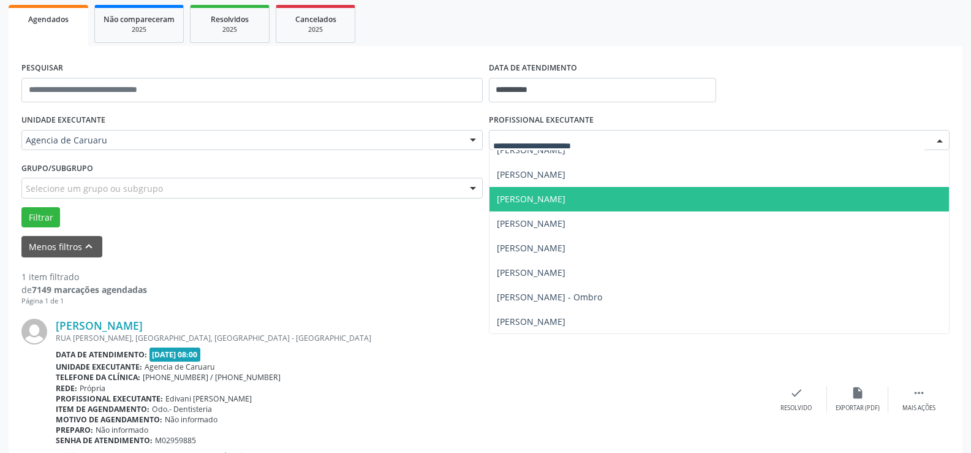
click at [605, 208] on span "[PERSON_NAME]" at bounding box center [720, 199] width 460 height 25
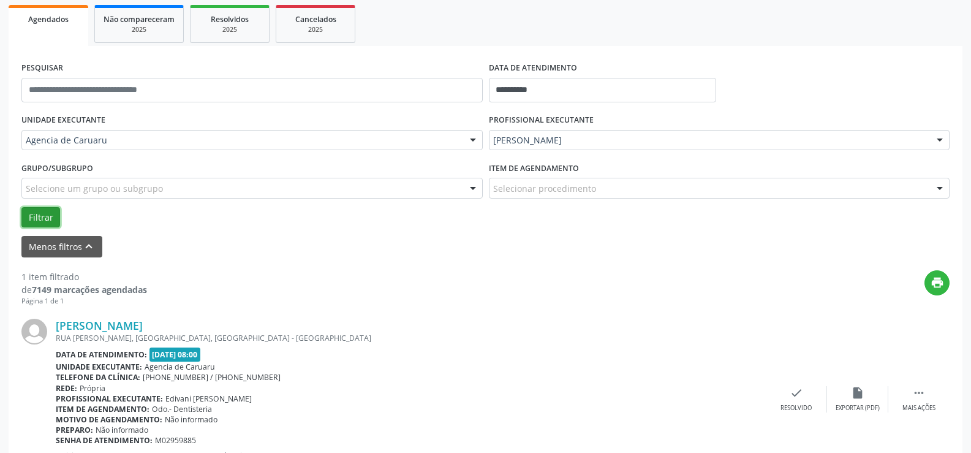
click at [41, 210] on button "Filtrar" at bounding box center [40, 217] width 39 height 21
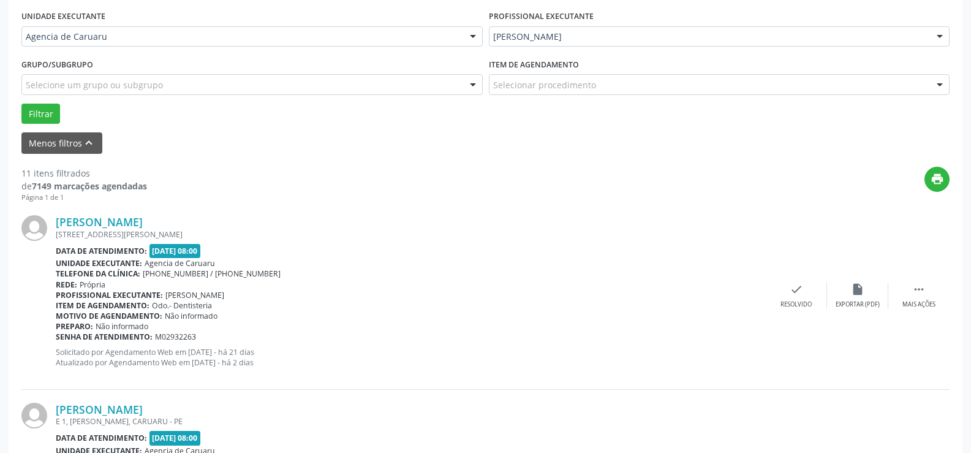
scroll to position [362, 0]
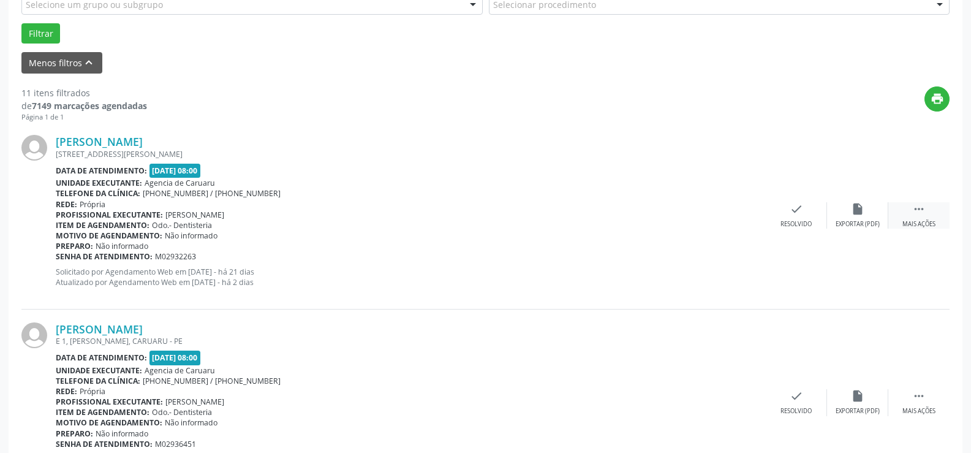
click at [927, 219] on div " Mais ações" at bounding box center [919, 215] width 61 height 26
click at [872, 209] on div "alarm_off Não compareceu" at bounding box center [857, 215] width 61 height 26
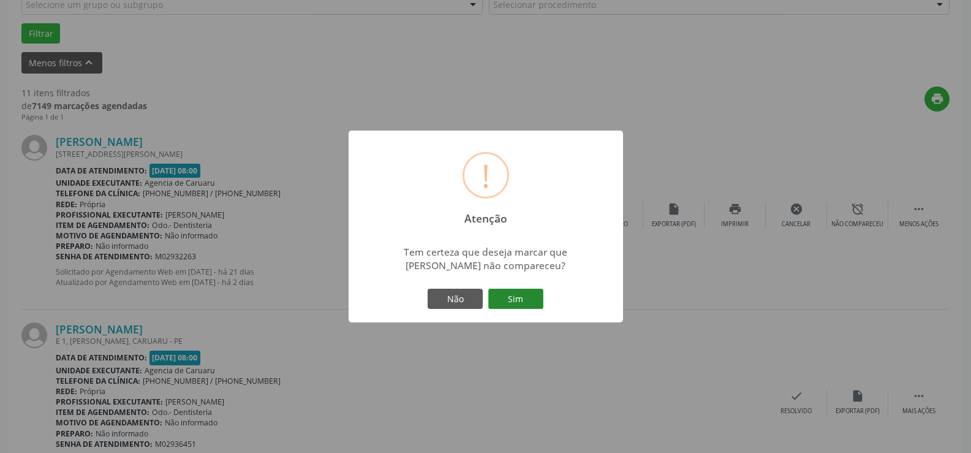
click at [514, 303] on button "Sim" at bounding box center [515, 299] width 55 height 21
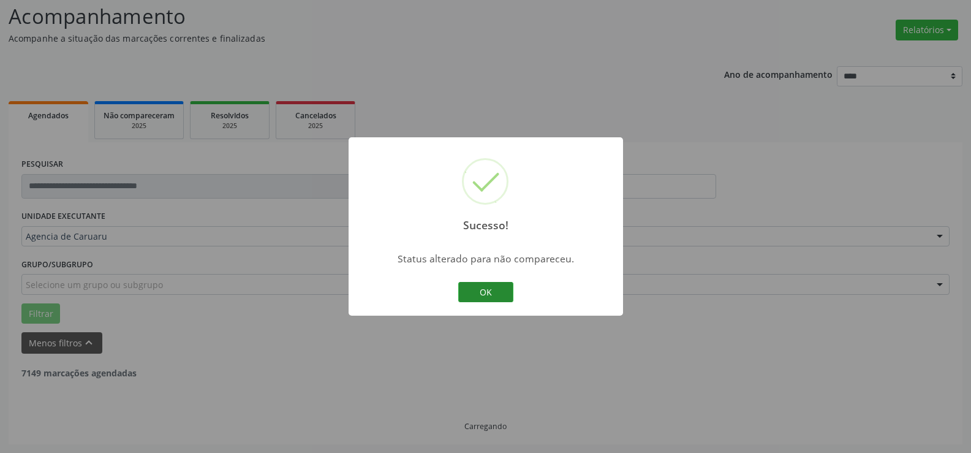
click at [506, 286] on button "OK" at bounding box center [485, 292] width 55 height 21
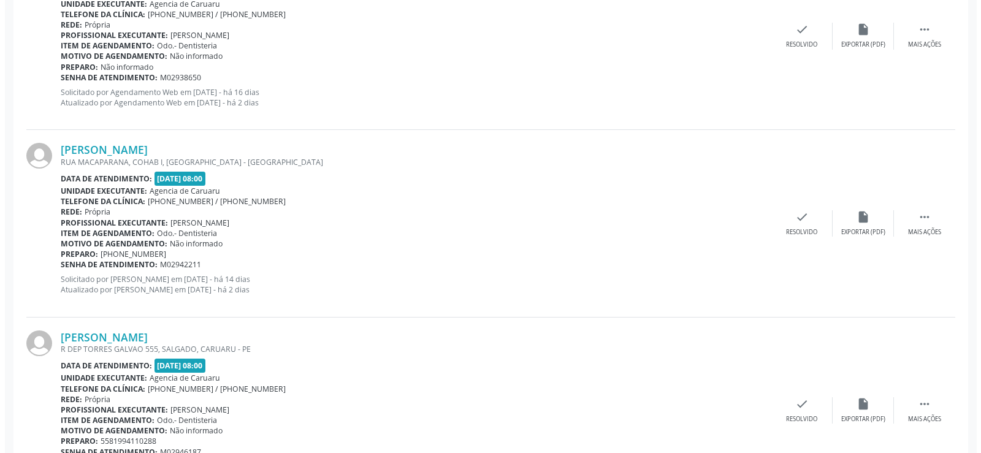
scroll to position [730, 0]
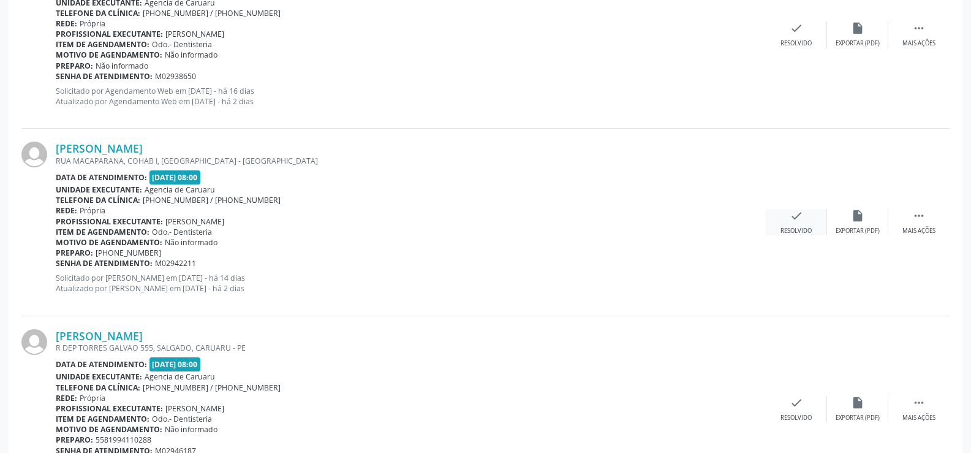
click at [796, 219] on icon "check" at bounding box center [796, 215] width 13 height 13
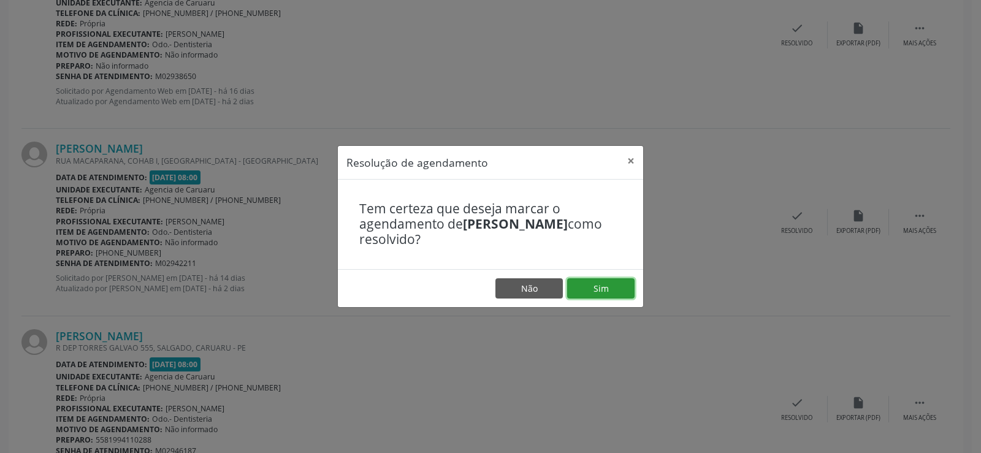
click at [594, 291] on button "Sim" at bounding box center [600, 288] width 67 height 21
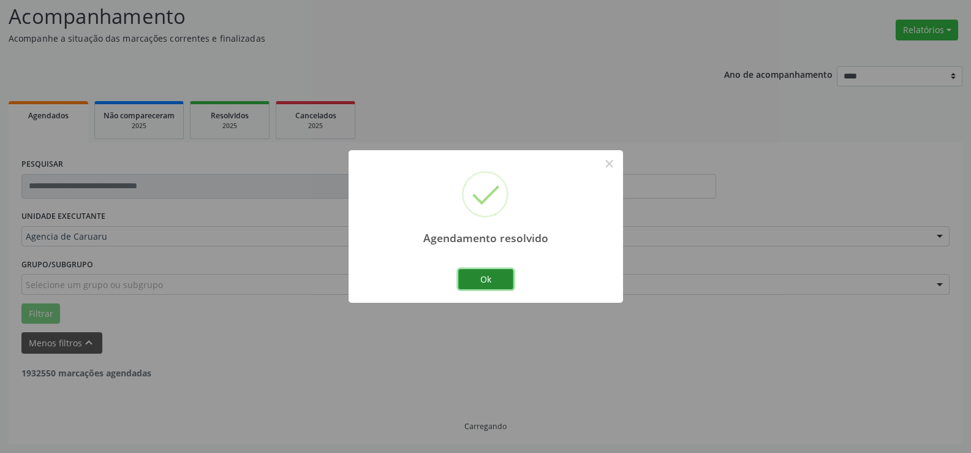
click at [509, 278] on button "Ok" at bounding box center [485, 279] width 55 height 21
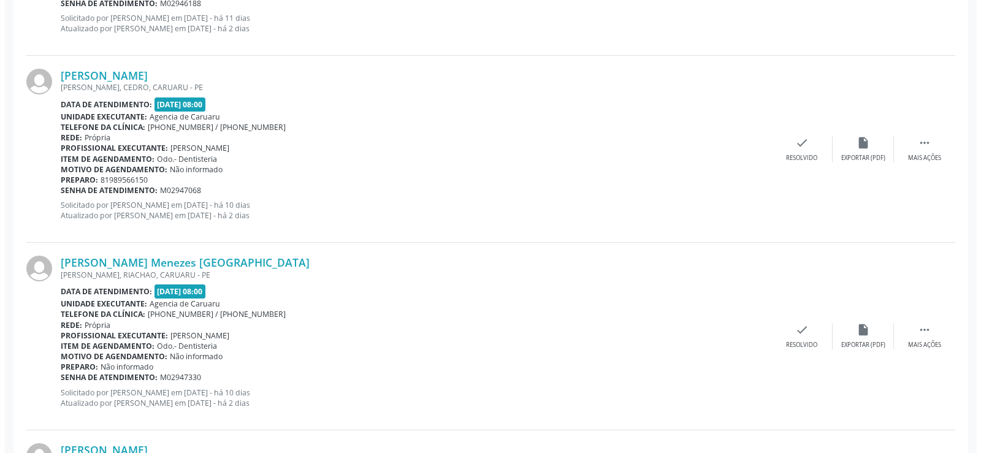
scroll to position [1185, 0]
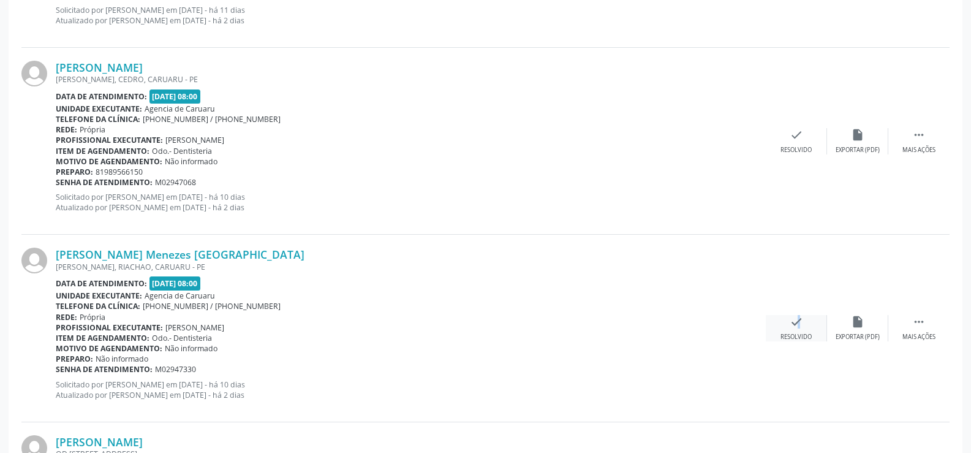
click at [792, 317] on icon "check" at bounding box center [796, 321] width 13 height 13
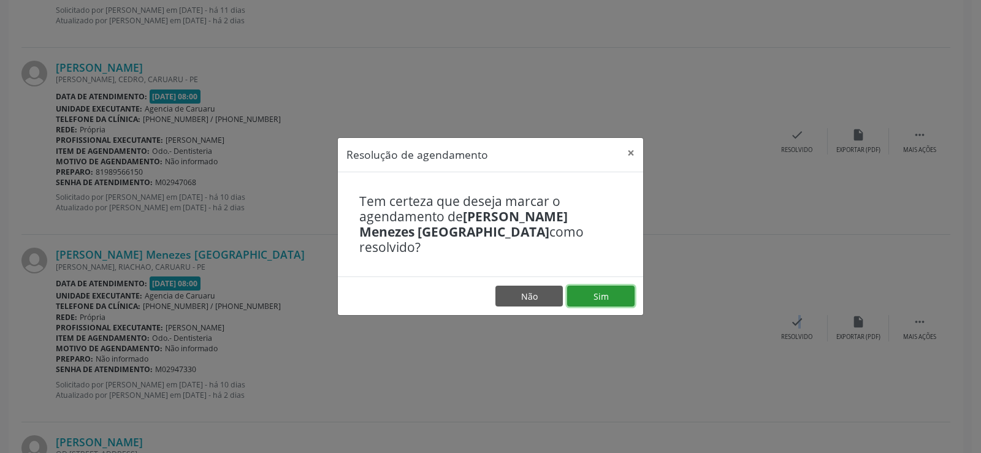
click at [608, 287] on button "Sim" at bounding box center [600, 296] width 67 height 21
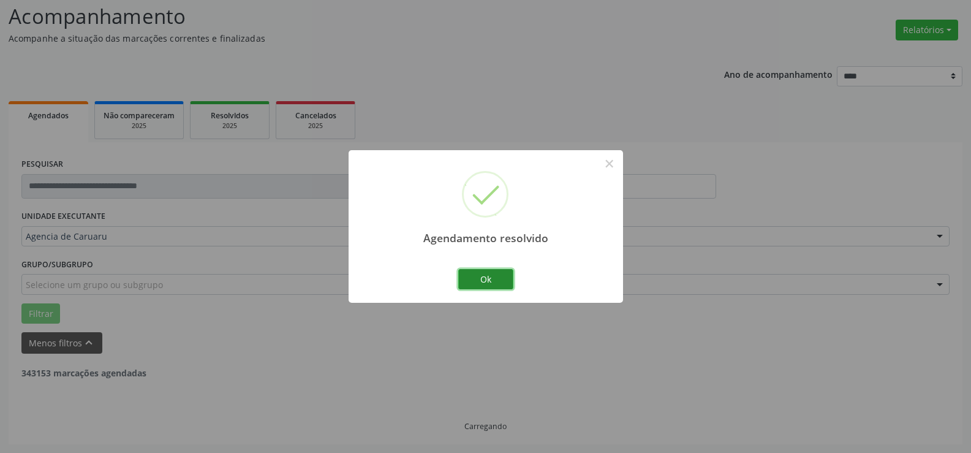
click at [510, 283] on button "Ok" at bounding box center [485, 279] width 55 height 21
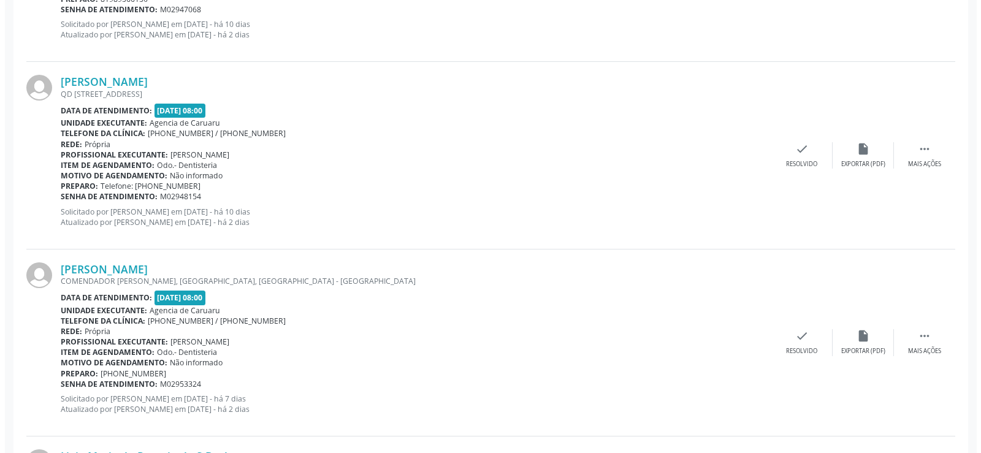
scroll to position [1369, 0]
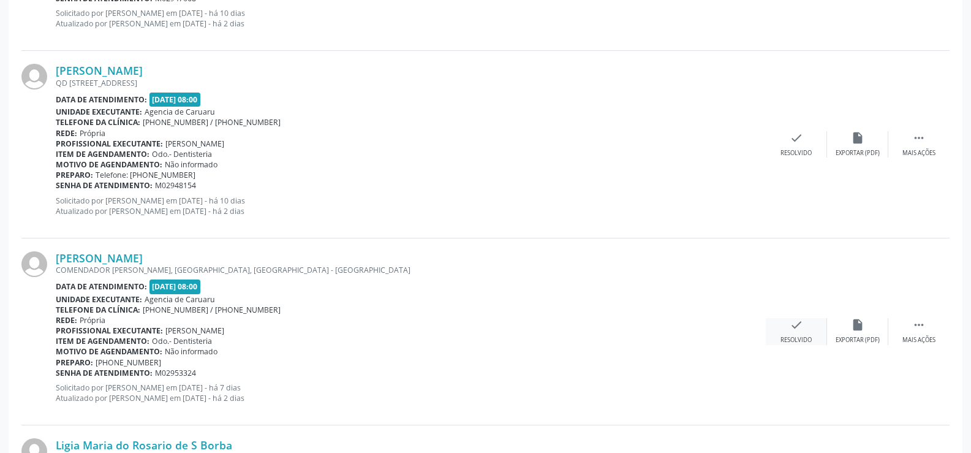
click at [810, 333] on div "check Resolvido" at bounding box center [796, 331] width 61 height 26
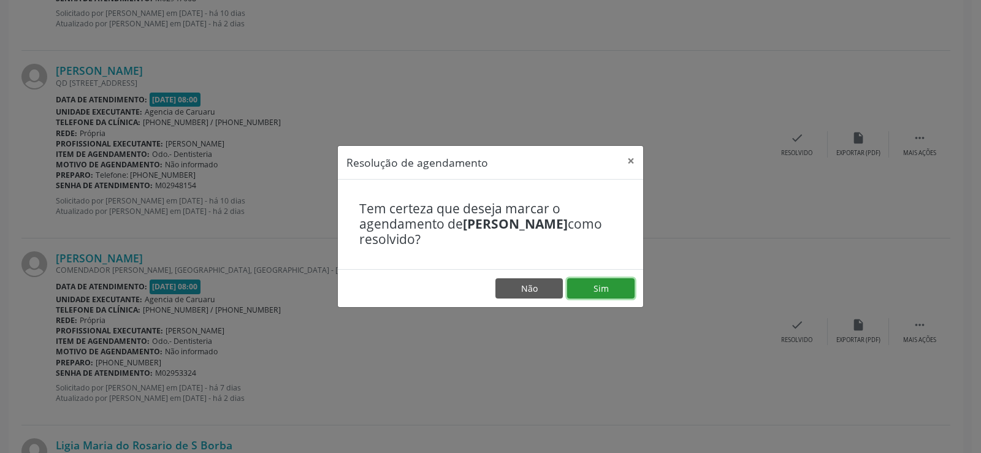
click at [617, 285] on button "Sim" at bounding box center [600, 288] width 67 height 21
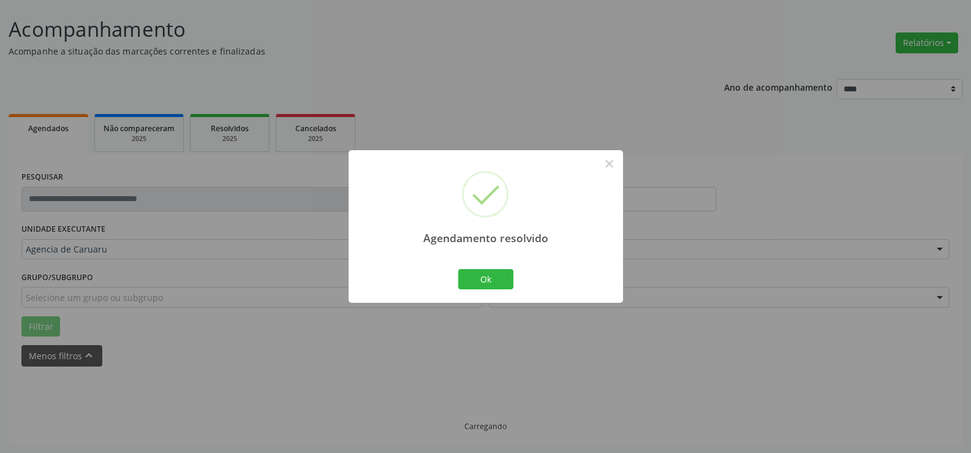
scroll to position [82, 0]
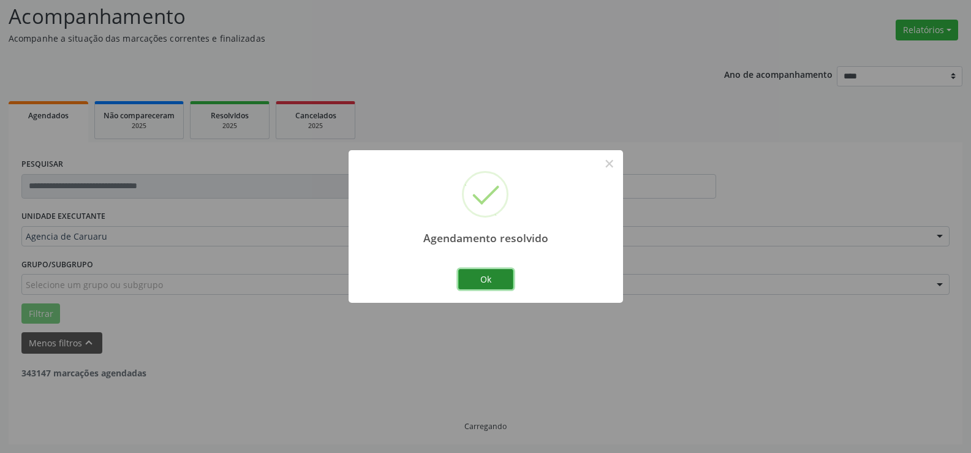
click at [495, 272] on button "Ok" at bounding box center [485, 279] width 55 height 21
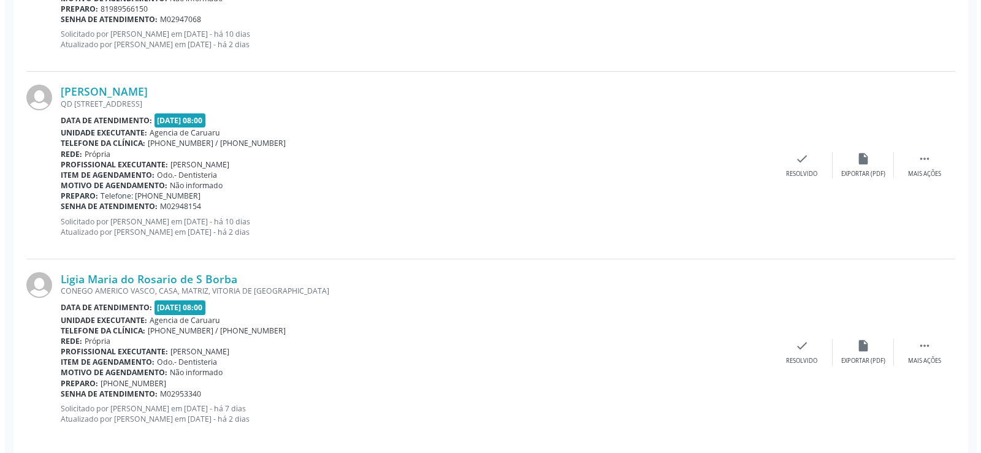
scroll to position [1363, 0]
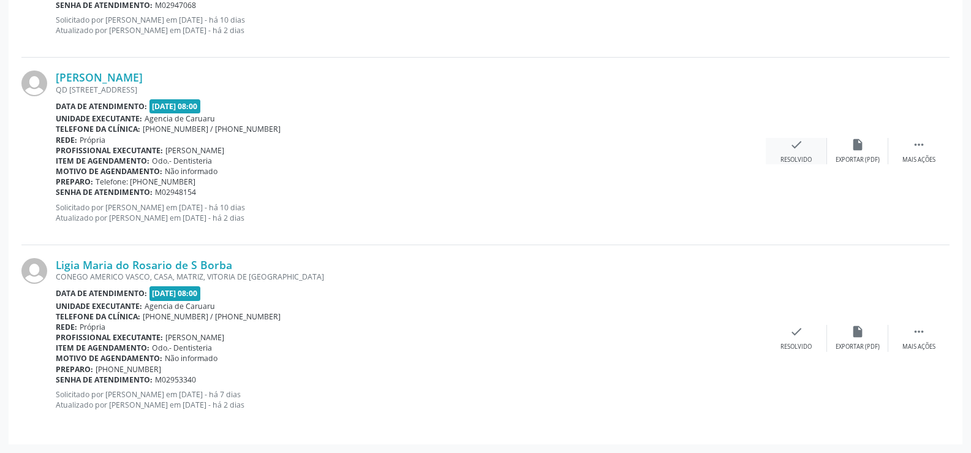
click at [791, 161] on div "Resolvido" at bounding box center [796, 160] width 31 height 9
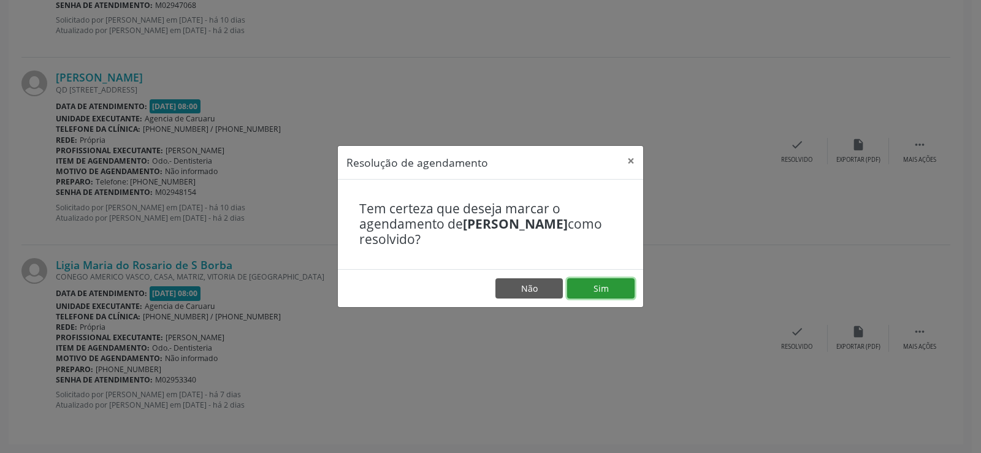
click at [590, 279] on button "Sim" at bounding box center [600, 288] width 67 height 21
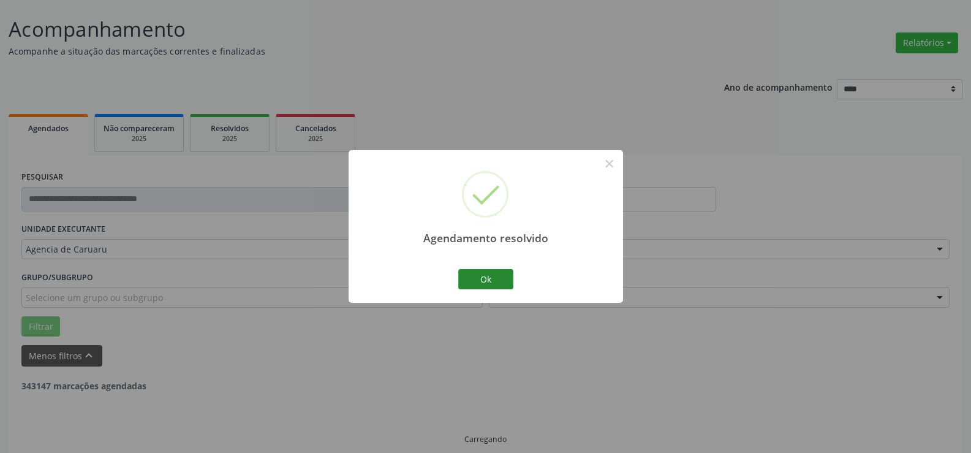
scroll to position [82, 0]
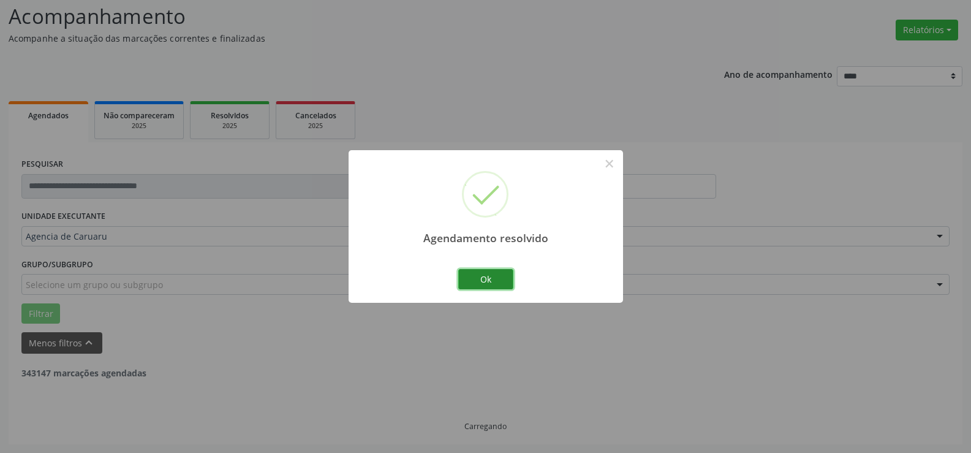
click at [498, 283] on button "Ok" at bounding box center [485, 279] width 55 height 21
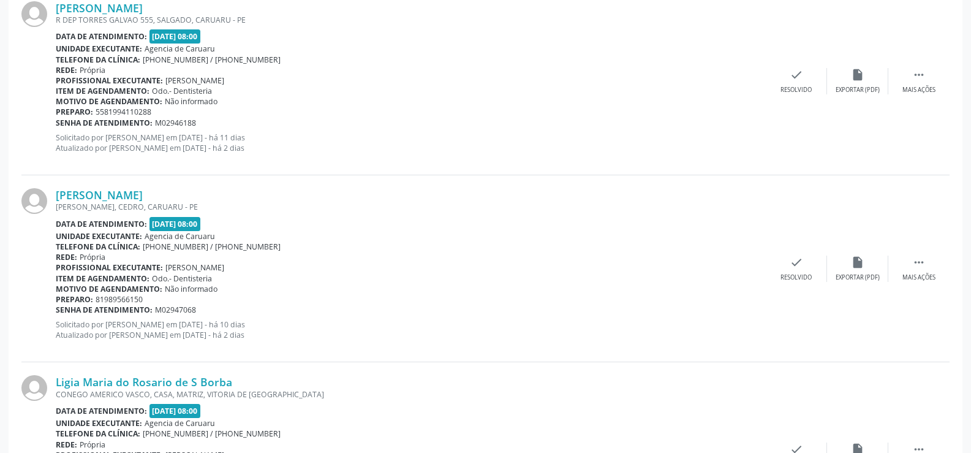
scroll to position [1176, 0]
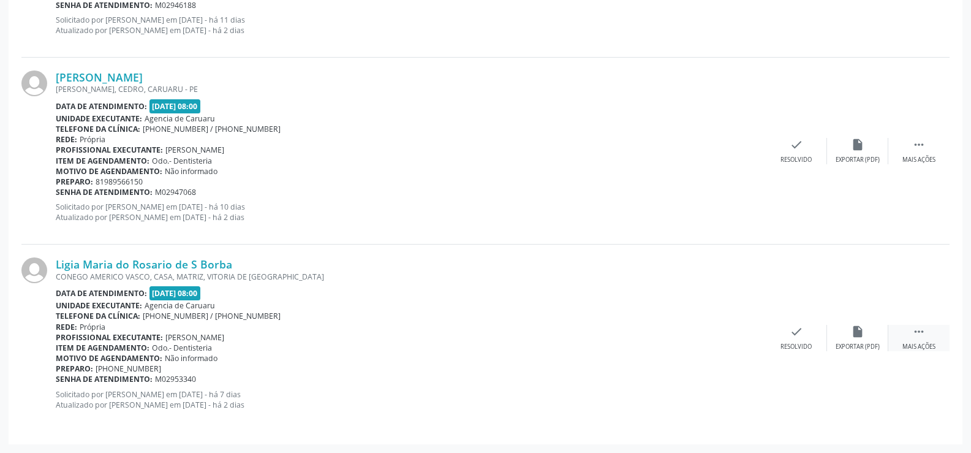
click at [903, 331] on div " Mais ações" at bounding box center [919, 338] width 61 height 26
click at [861, 342] on div "alarm_off Não compareceu" at bounding box center [857, 338] width 61 height 26
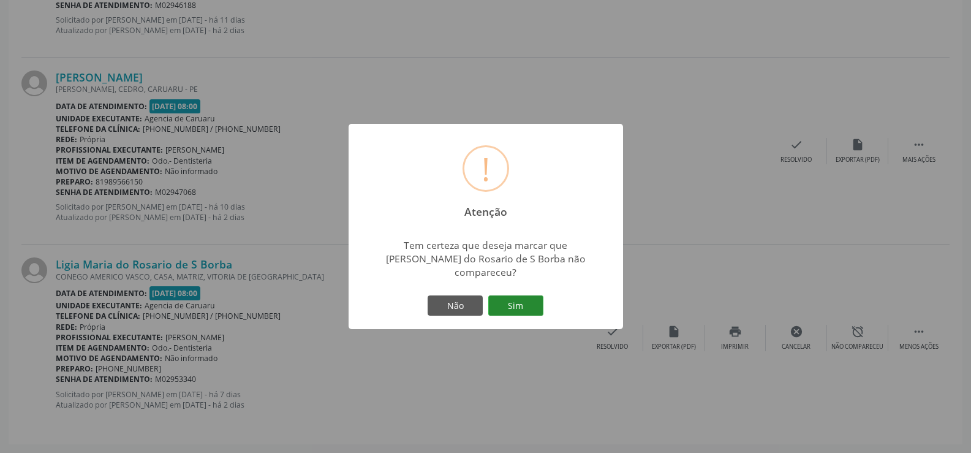
click at [507, 295] on button "Sim" at bounding box center [515, 305] width 55 height 21
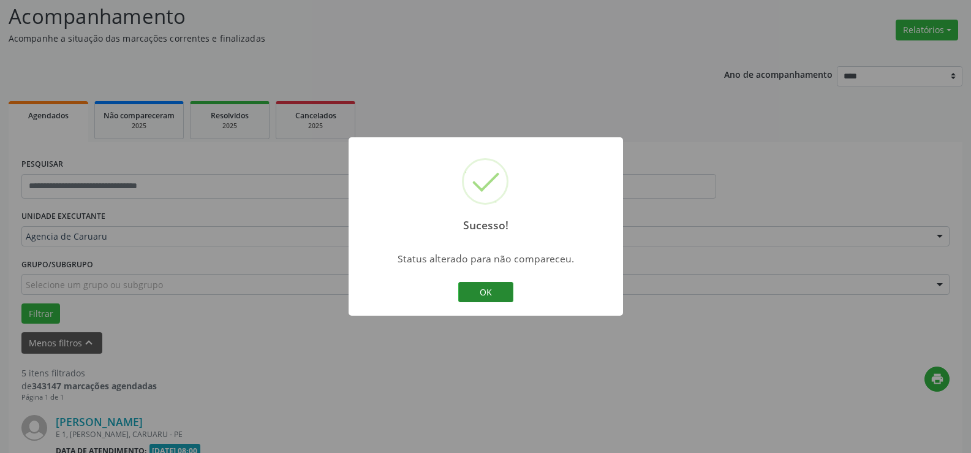
scroll to position [988, 0]
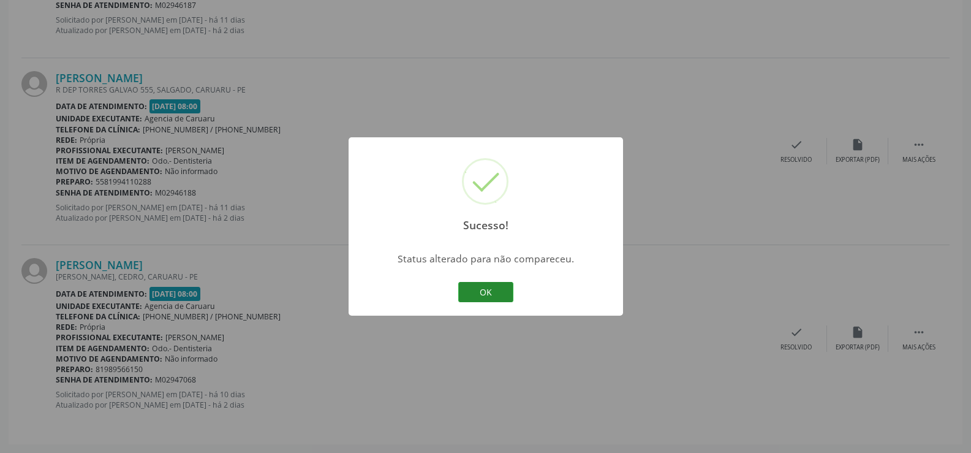
click at [485, 284] on button "OK" at bounding box center [485, 292] width 55 height 21
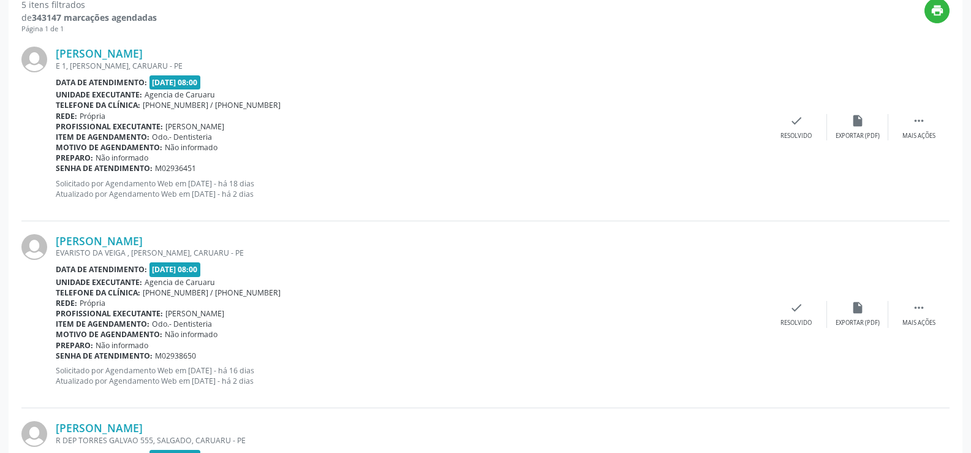
scroll to position [436, 0]
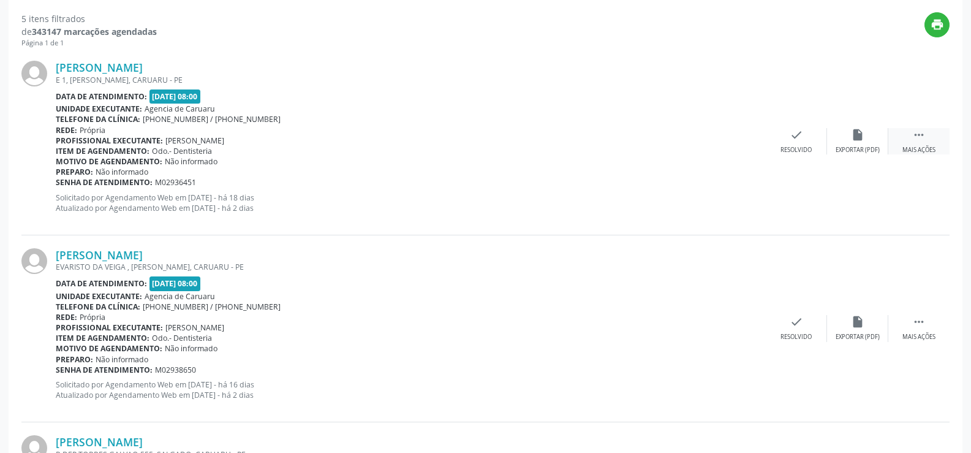
click at [925, 151] on div "Mais ações" at bounding box center [919, 150] width 33 height 9
click at [876, 137] on div "alarm_off Não compareceu" at bounding box center [857, 141] width 61 height 26
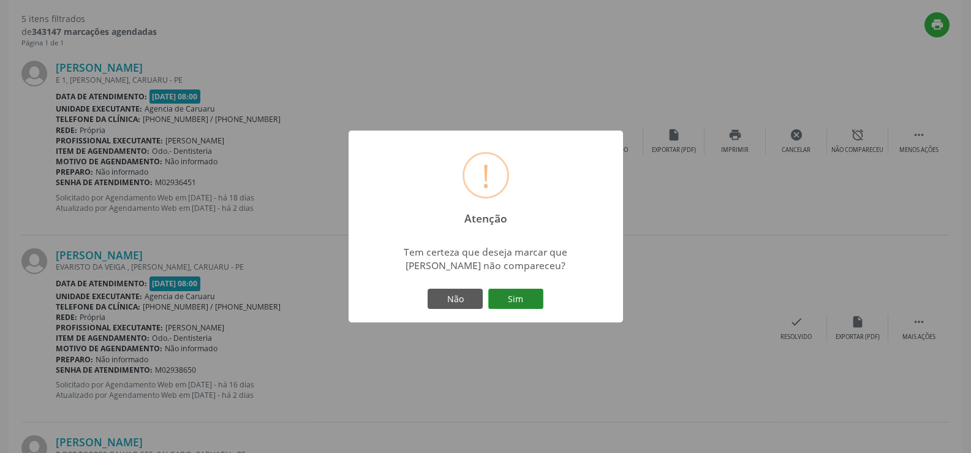
click at [528, 291] on button "Sim" at bounding box center [515, 299] width 55 height 21
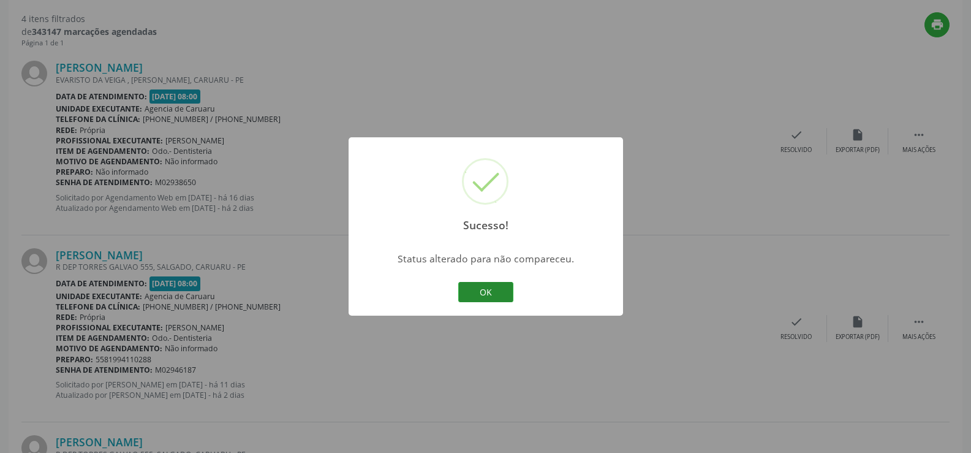
click at [490, 290] on button "OK" at bounding box center [485, 292] width 55 height 21
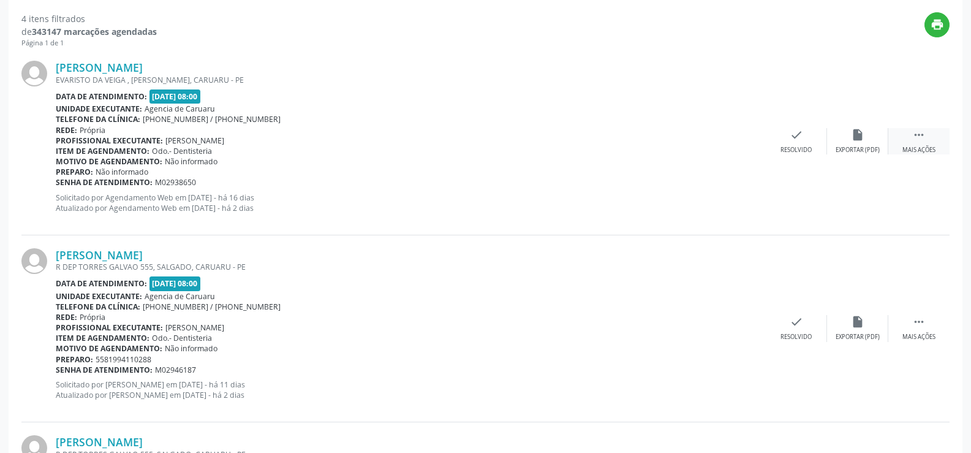
click at [910, 131] on div " Mais ações" at bounding box center [919, 141] width 61 height 26
click at [867, 151] on div "Não compareceu" at bounding box center [858, 150] width 52 height 9
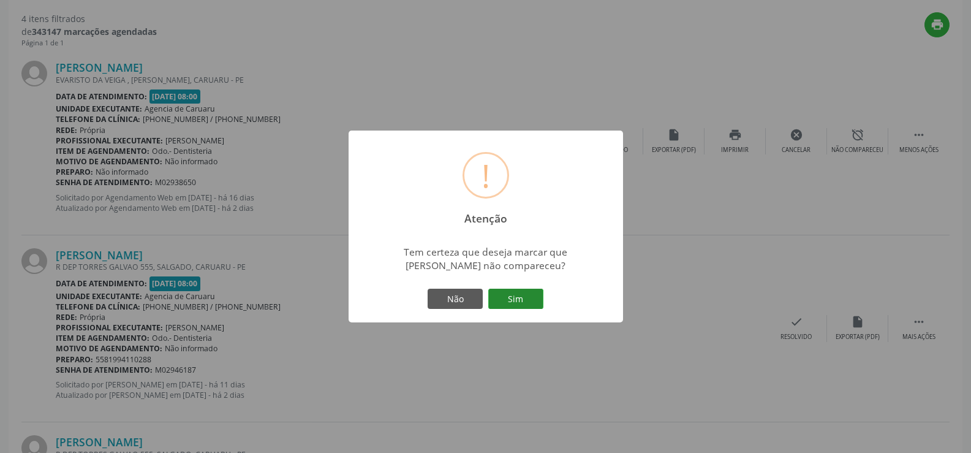
click at [535, 302] on button "Sim" at bounding box center [515, 299] width 55 height 21
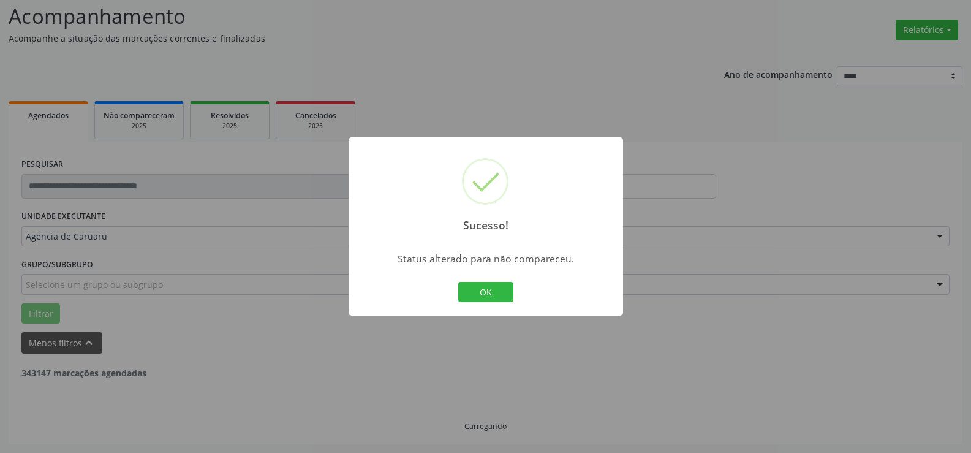
scroll to position [82, 0]
click at [494, 284] on button "OK" at bounding box center [485, 292] width 55 height 21
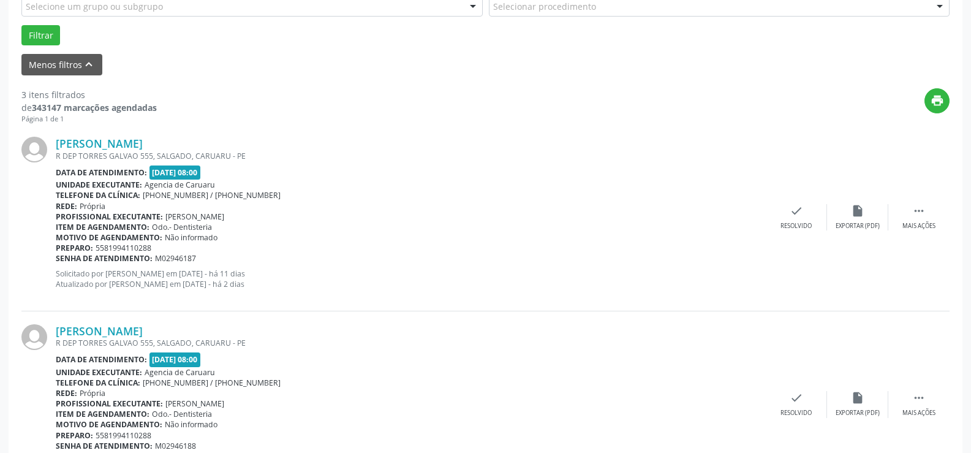
scroll to position [389, 0]
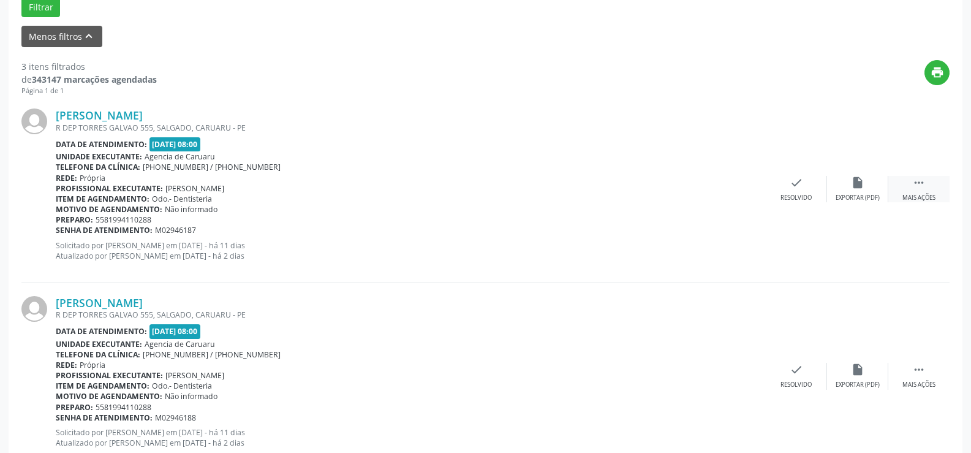
click at [939, 179] on div " Mais ações" at bounding box center [919, 189] width 61 height 26
click at [856, 192] on div "alarm_off Não compareceu" at bounding box center [857, 189] width 61 height 26
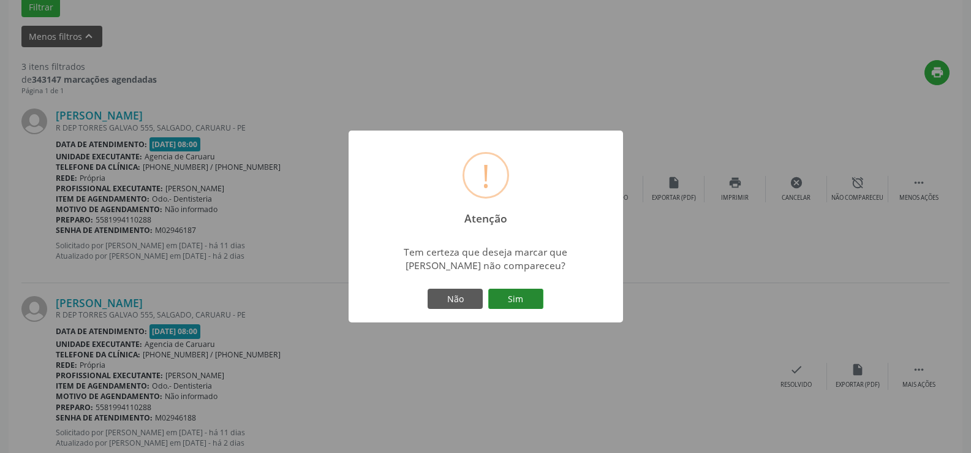
click at [533, 302] on button "Sim" at bounding box center [515, 299] width 55 height 21
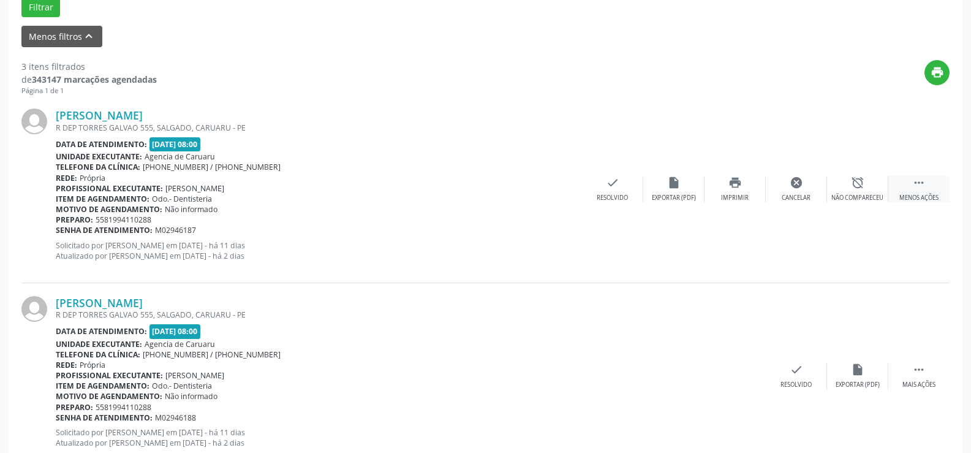
click at [914, 189] on icon "" at bounding box center [919, 182] width 13 height 13
click at [913, 194] on div "Mais ações" at bounding box center [919, 198] width 33 height 9
click at [868, 184] on div "alarm_off Não compareceu" at bounding box center [857, 189] width 61 height 26
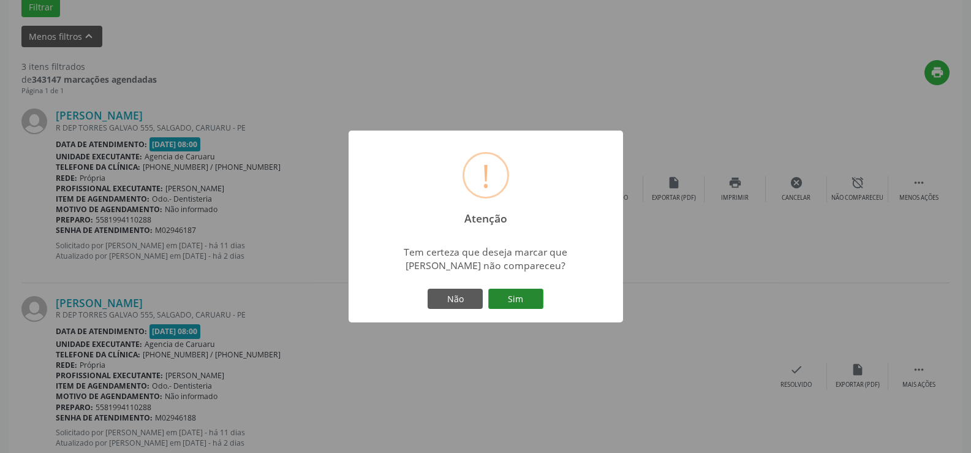
click at [515, 297] on button "Sim" at bounding box center [515, 299] width 55 height 21
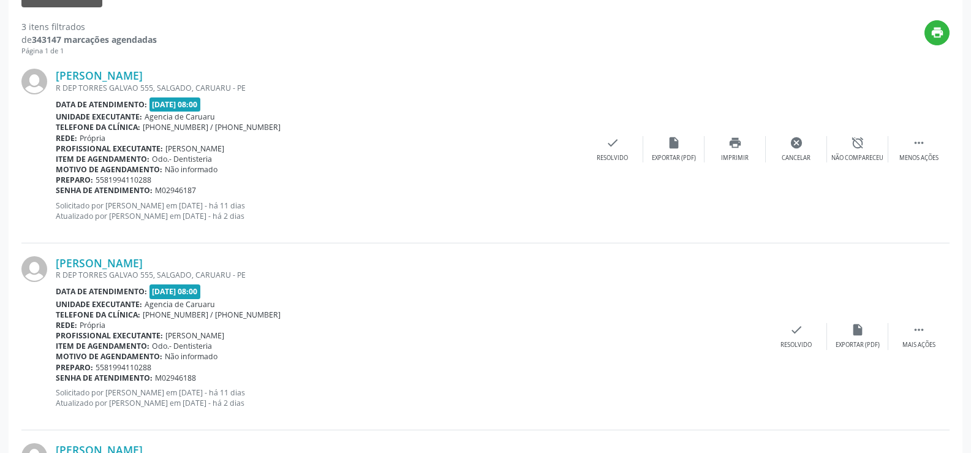
scroll to position [572, 0]
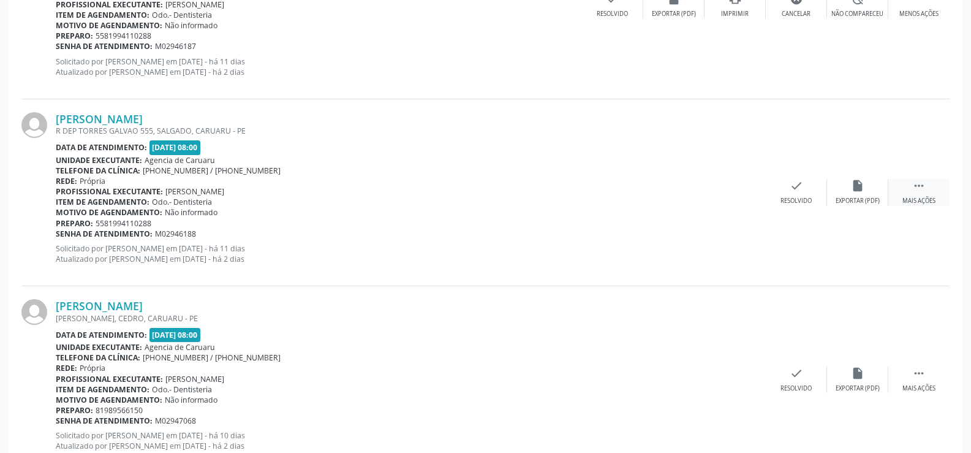
click at [940, 189] on div " Mais ações" at bounding box center [919, 192] width 61 height 26
click at [875, 192] on div "alarm_off Não compareceu" at bounding box center [857, 192] width 61 height 26
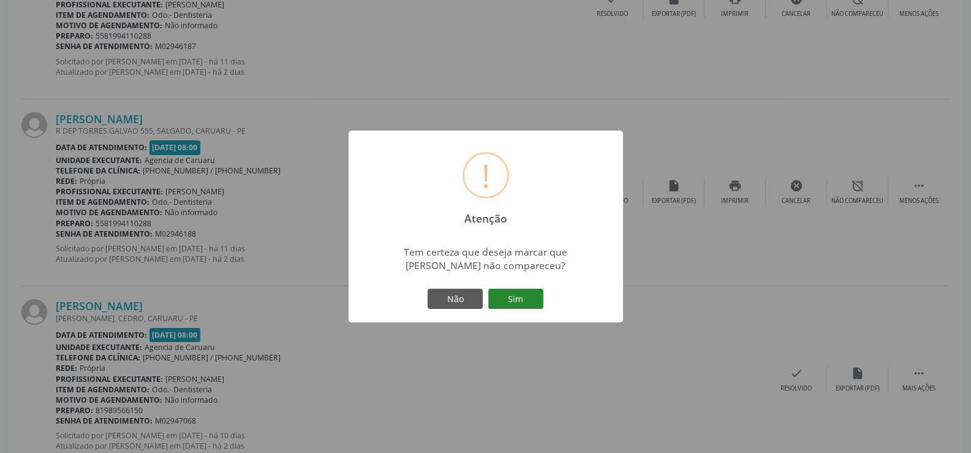
click at [526, 293] on button "Sim" at bounding box center [515, 299] width 55 height 21
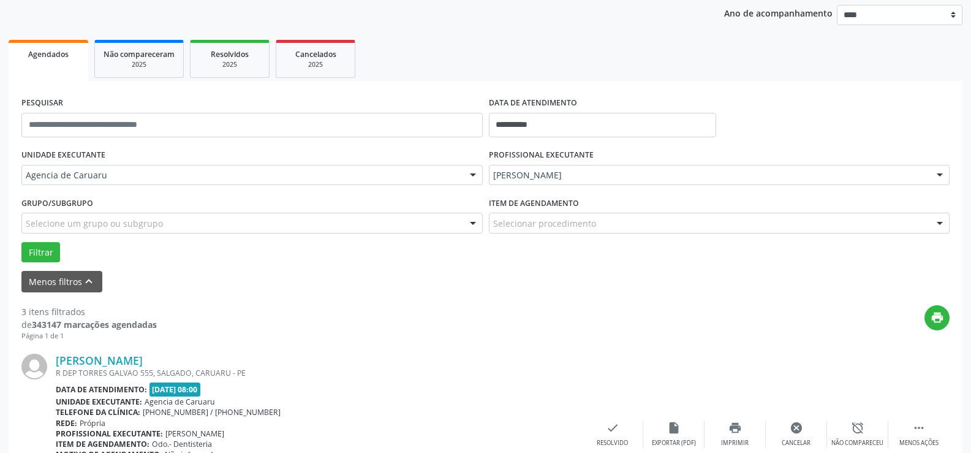
scroll to position [0, 0]
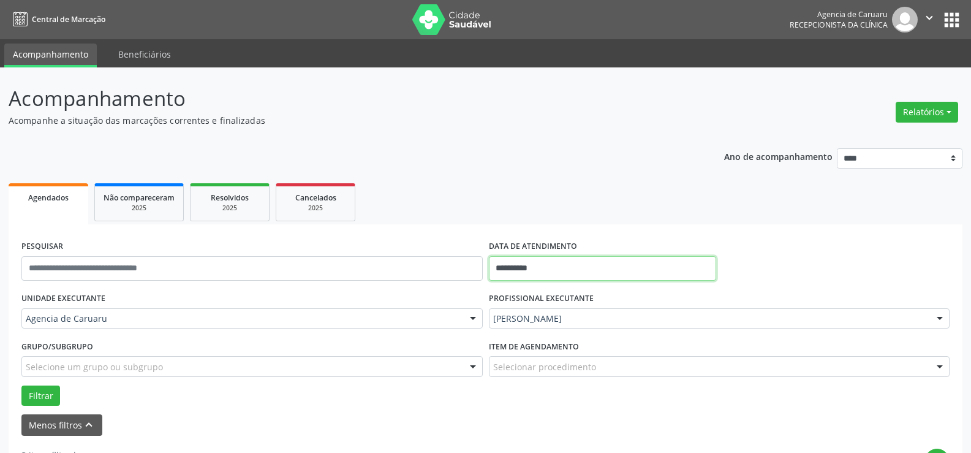
click at [601, 278] on input "**********" at bounding box center [602, 268] width 227 height 25
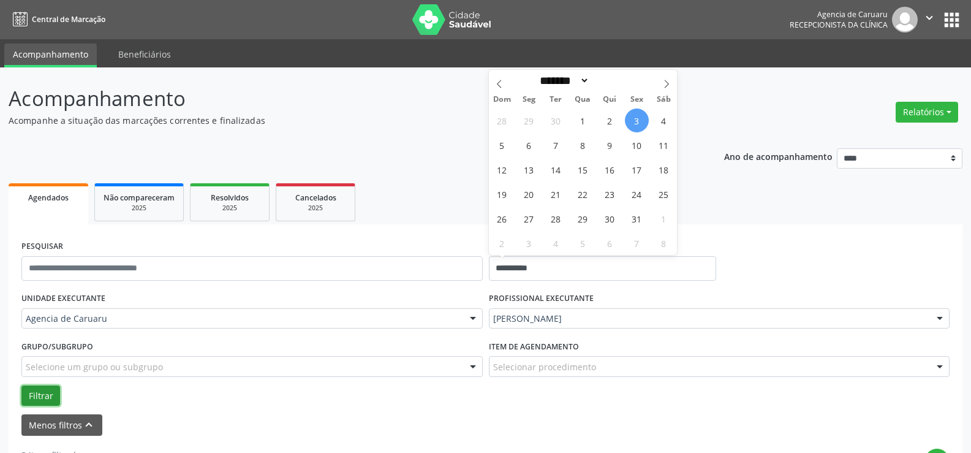
click at [47, 396] on button "Filtrar" at bounding box center [40, 396] width 39 height 21
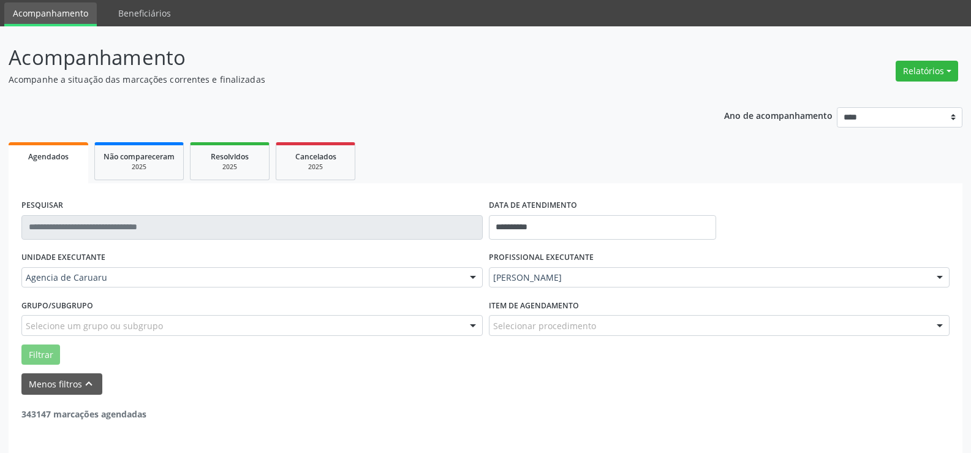
scroll to position [82, 0]
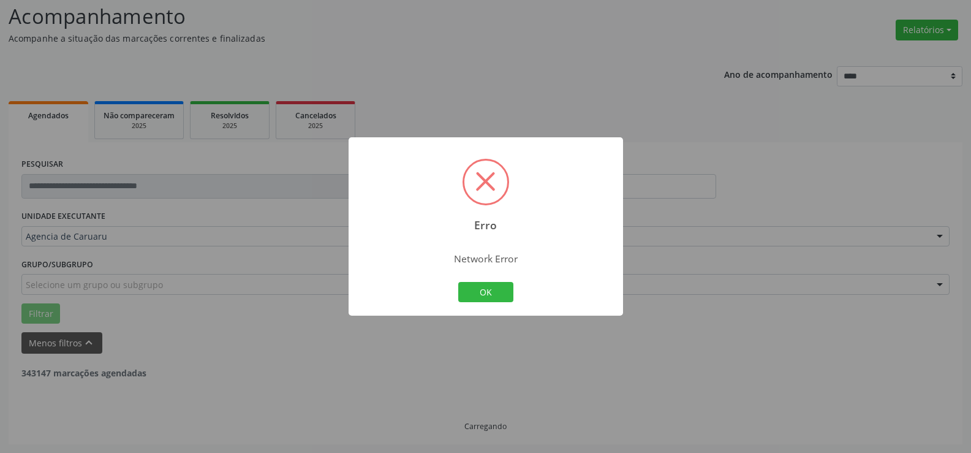
click at [512, 273] on div "Erro × Network Error OK Cancel" at bounding box center [486, 226] width 275 height 179
click at [507, 298] on button "OK" at bounding box center [485, 292] width 55 height 21
click at [489, 294] on button "OK" at bounding box center [485, 292] width 55 height 21
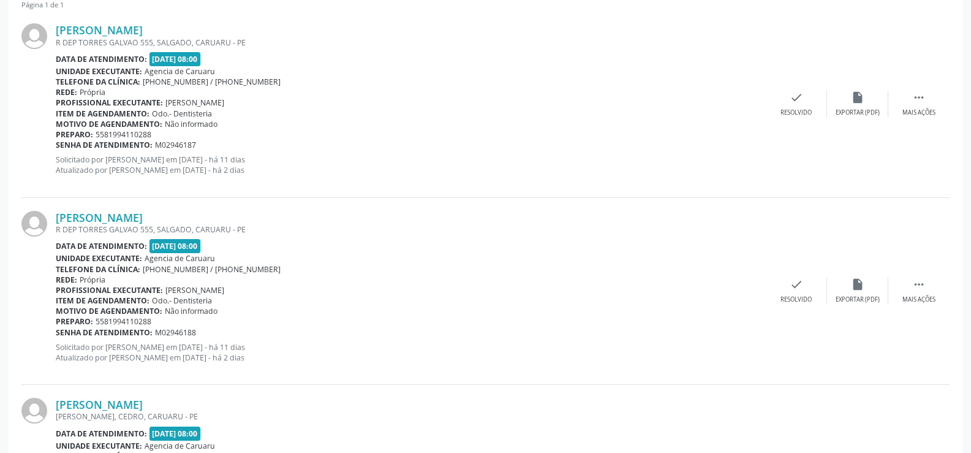
scroll to position [368, 0]
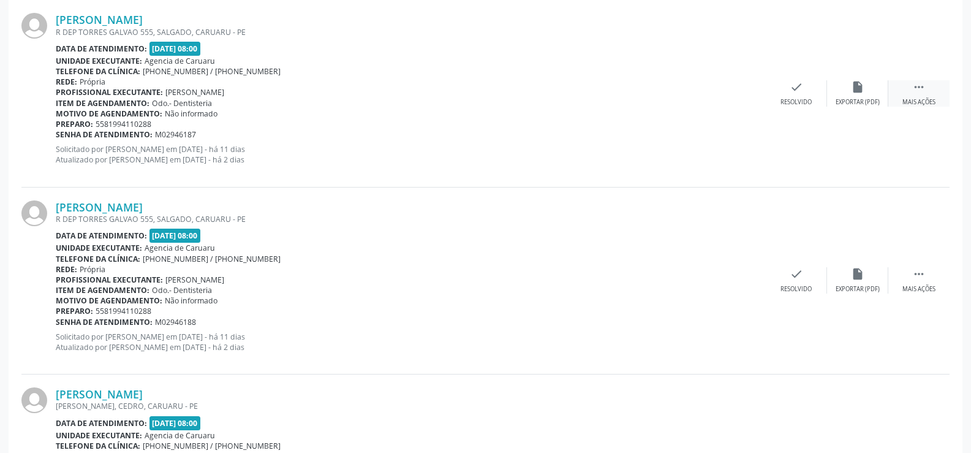
click at [924, 105] on div "Mais ações" at bounding box center [919, 102] width 33 height 9
click at [870, 95] on div "alarm_off Não compareceu" at bounding box center [857, 93] width 61 height 26
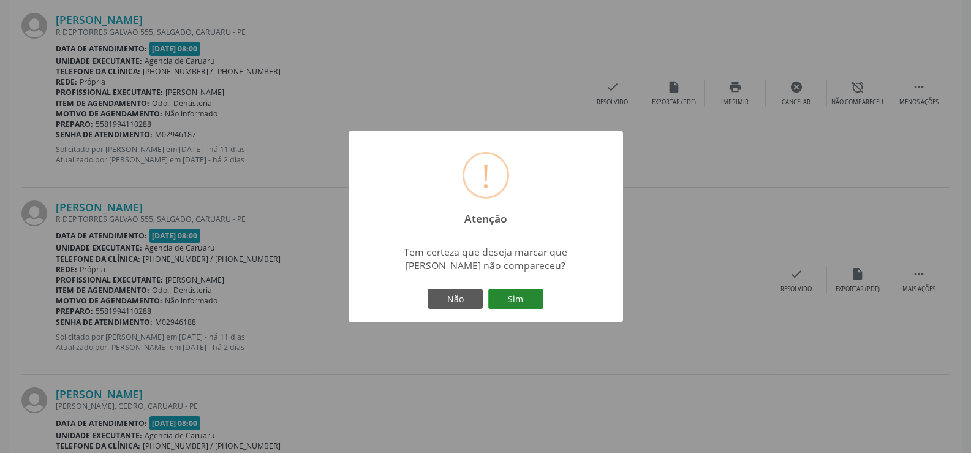
click at [523, 292] on button "Sim" at bounding box center [515, 299] width 55 height 21
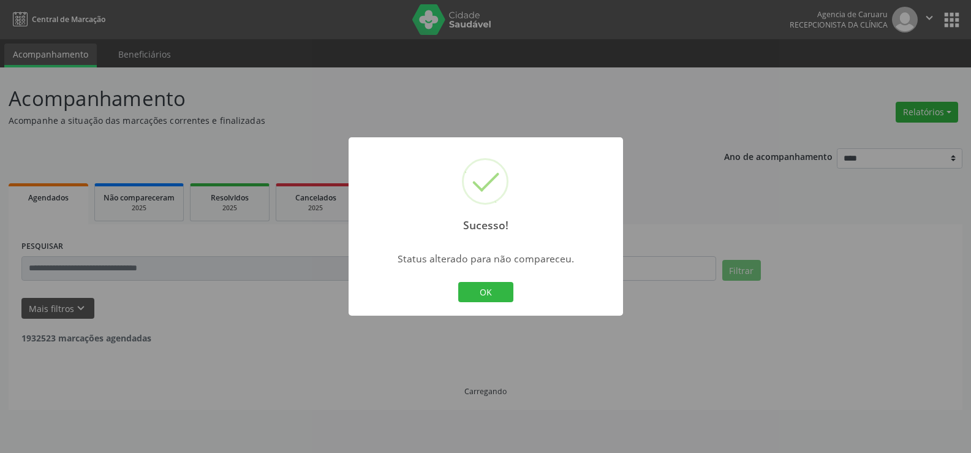
scroll to position [0, 0]
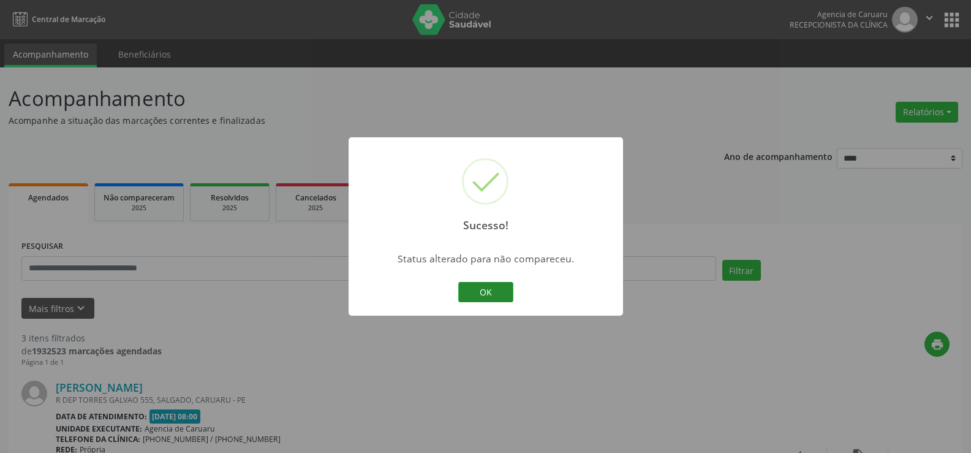
click at [496, 290] on button "OK" at bounding box center [485, 292] width 55 height 21
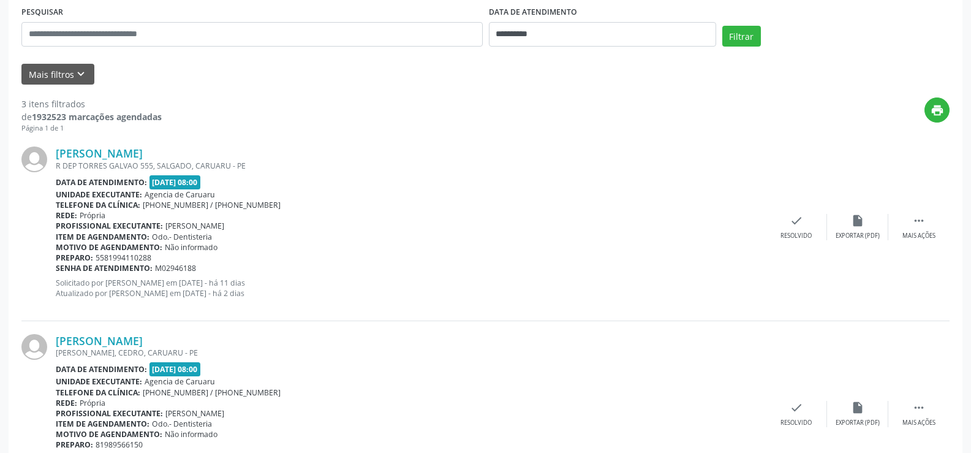
scroll to position [245, 0]
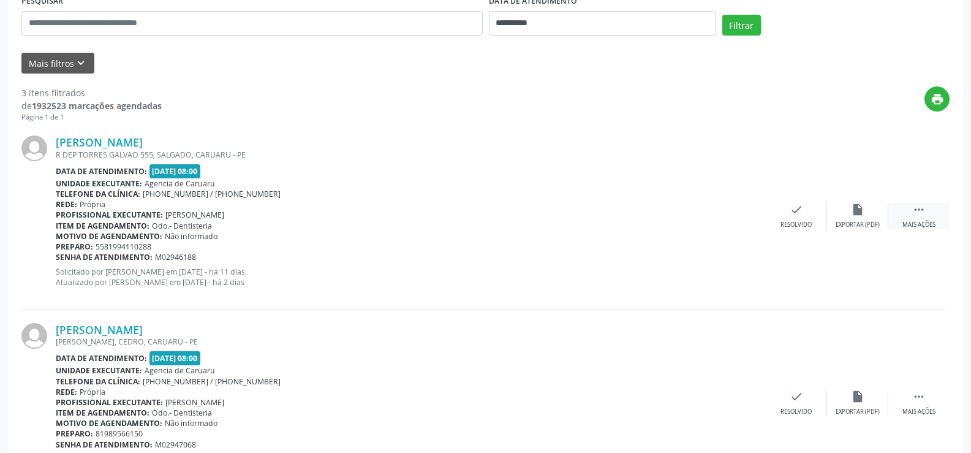
click at [913, 227] on div "Mais ações" at bounding box center [919, 225] width 33 height 9
click at [876, 222] on div "Não compareceu" at bounding box center [858, 225] width 52 height 9
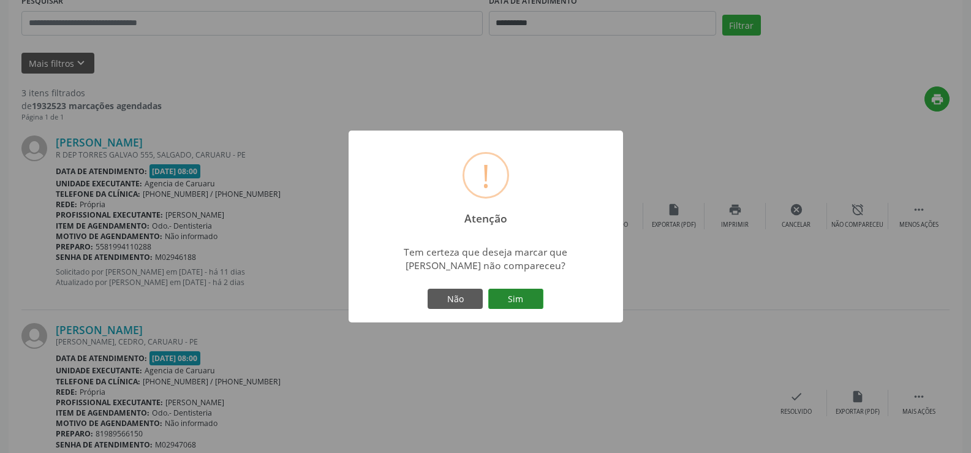
click at [537, 302] on button "Sim" at bounding box center [515, 299] width 55 height 21
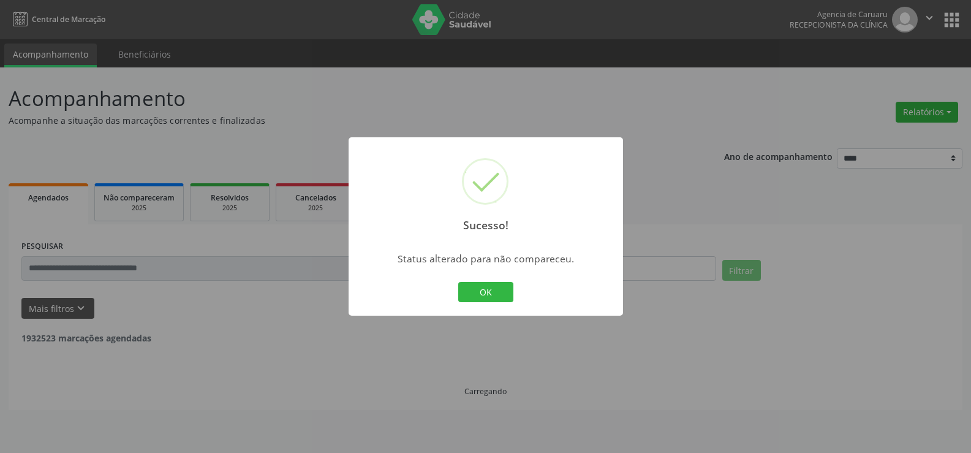
scroll to position [0, 0]
click at [485, 294] on button "OK" at bounding box center [485, 292] width 55 height 21
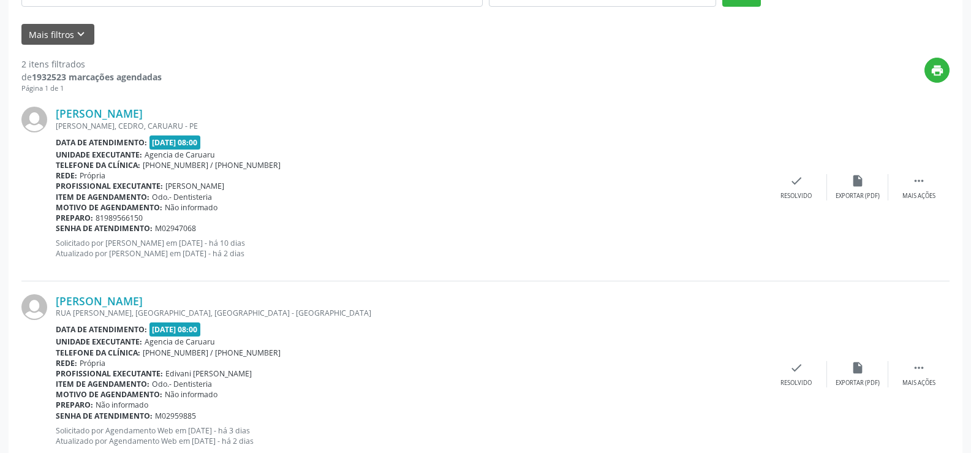
scroll to position [306, 0]
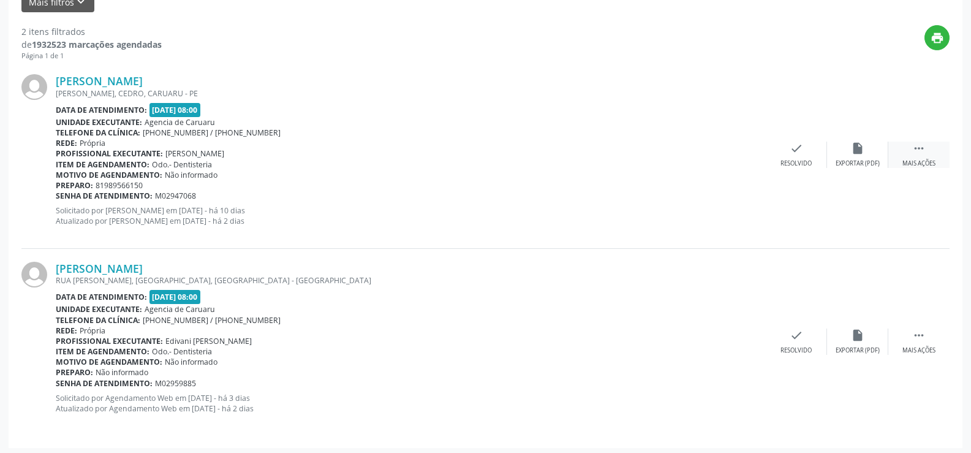
click at [902, 158] on div " Mais ações" at bounding box center [919, 155] width 61 height 26
click at [859, 150] on icon "alarm_off" at bounding box center [857, 148] width 13 height 13
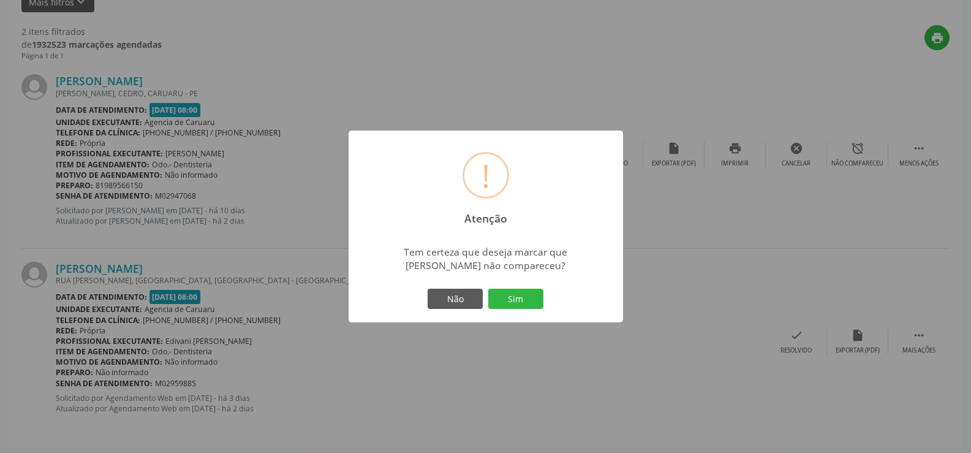
click at [544, 302] on div "Não Sim" at bounding box center [485, 299] width 121 height 26
click at [533, 303] on button "Sim" at bounding box center [515, 299] width 55 height 21
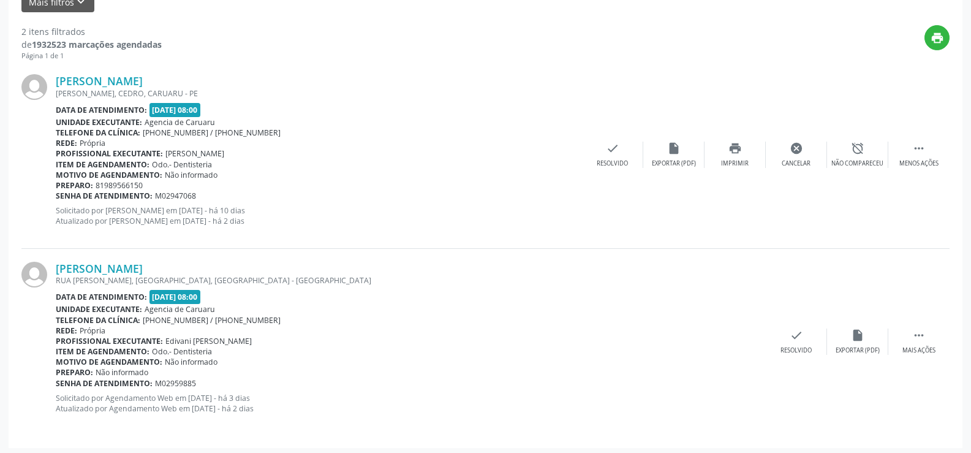
scroll to position [0, 0]
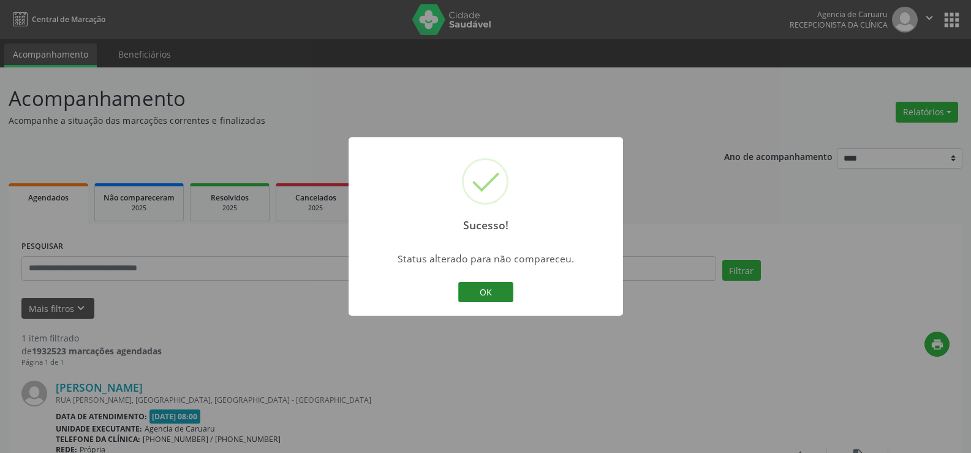
click at [507, 297] on button "OK" at bounding box center [485, 292] width 55 height 21
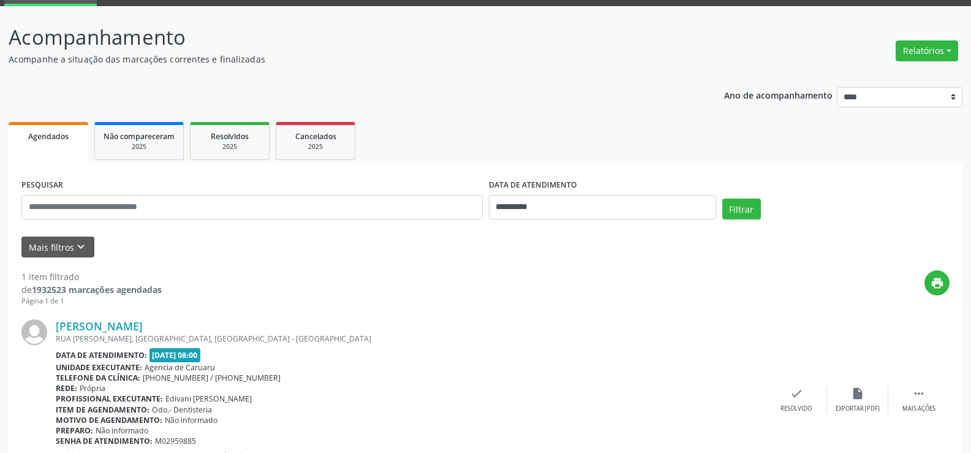
scroll to position [123, 0]
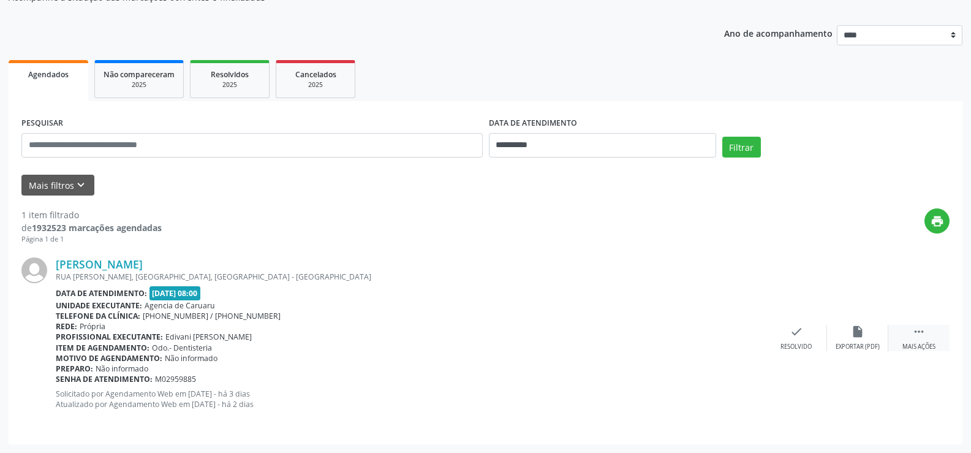
click at [901, 332] on div " Mais ações" at bounding box center [919, 338] width 61 height 26
click at [851, 332] on icon "alarm_off" at bounding box center [857, 331] width 13 height 13
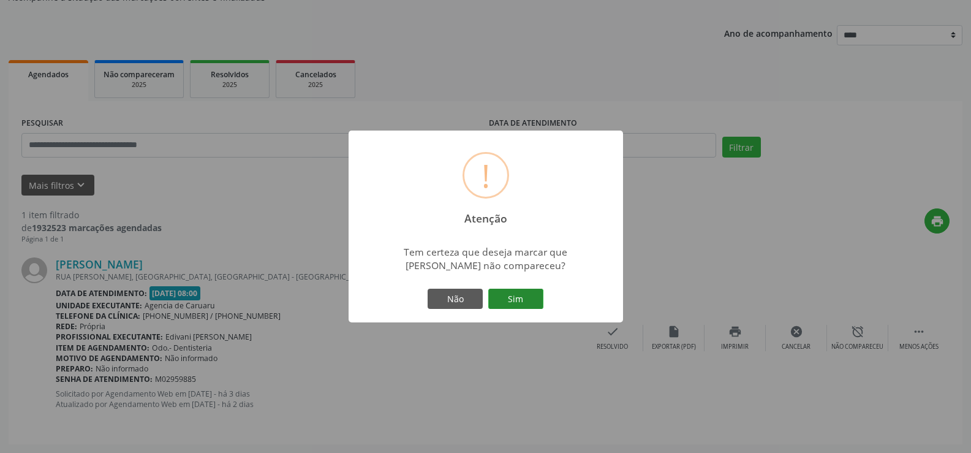
click at [516, 303] on button "Sim" at bounding box center [515, 299] width 55 height 21
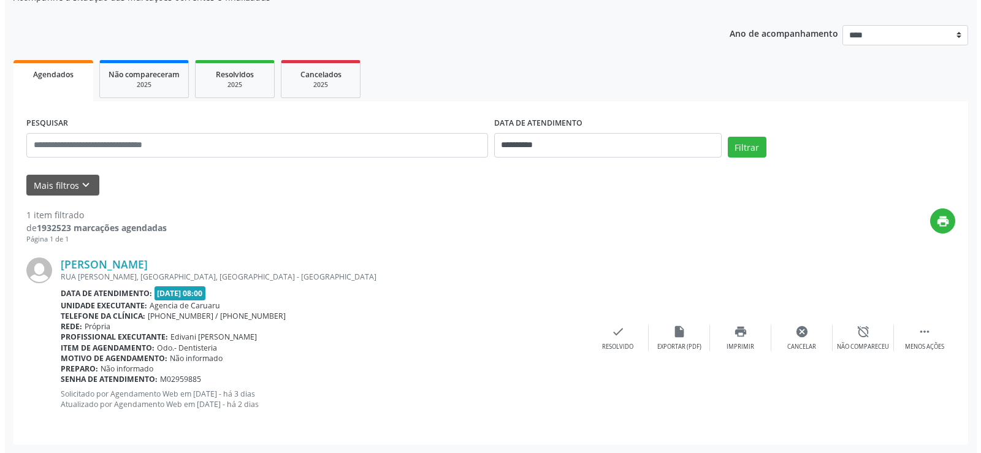
scroll to position [0, 0]
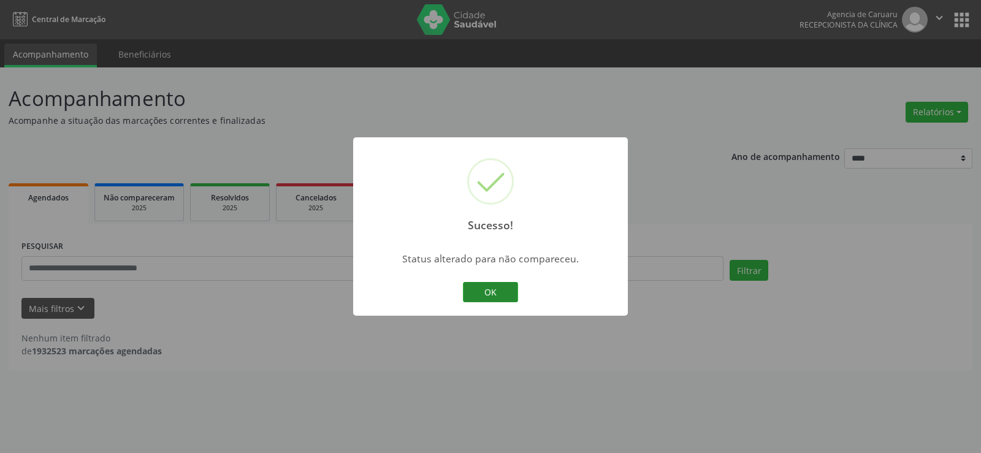
click at [509, 298] on button "OK" at bounding box center [490, 292] width 55 height 21
